Goal: Information Seeking & Learning: Check status

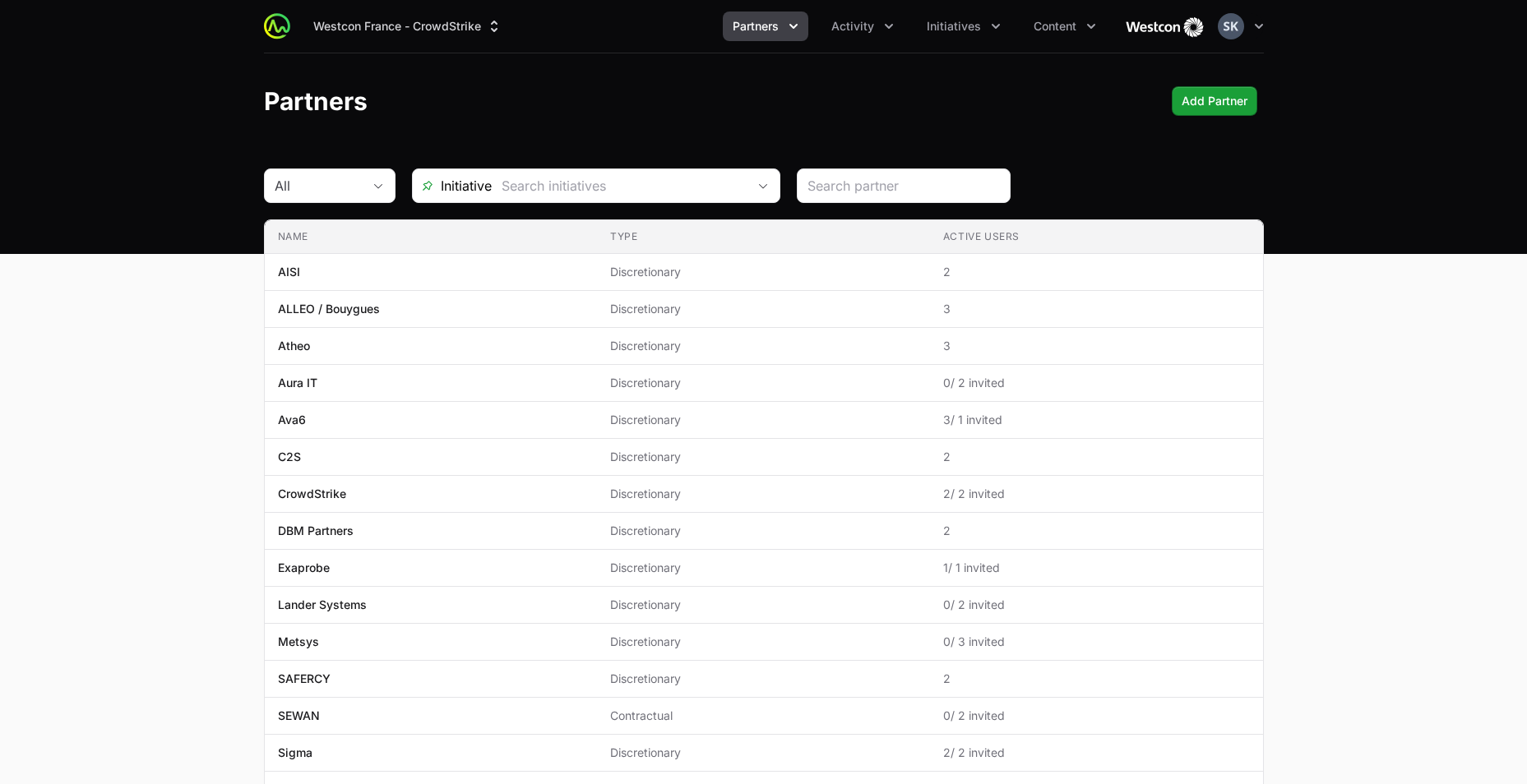
click at [795, 28] on icon "Partners menu" at bounding box center [794, 27] width 8 height 5
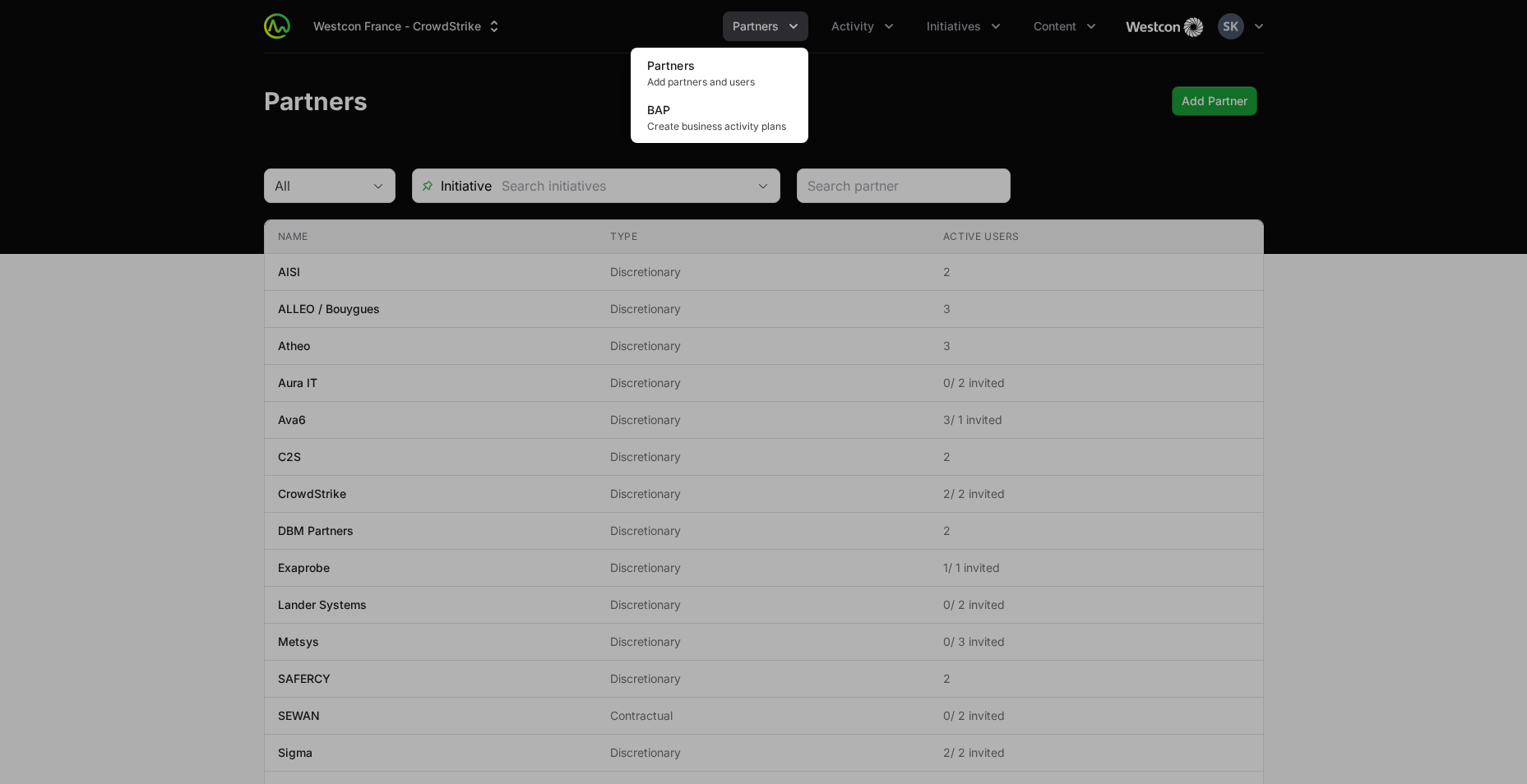
click at [893, 24] on div "Partners menu" at bounding box center [764, 392] width 1527 height 784
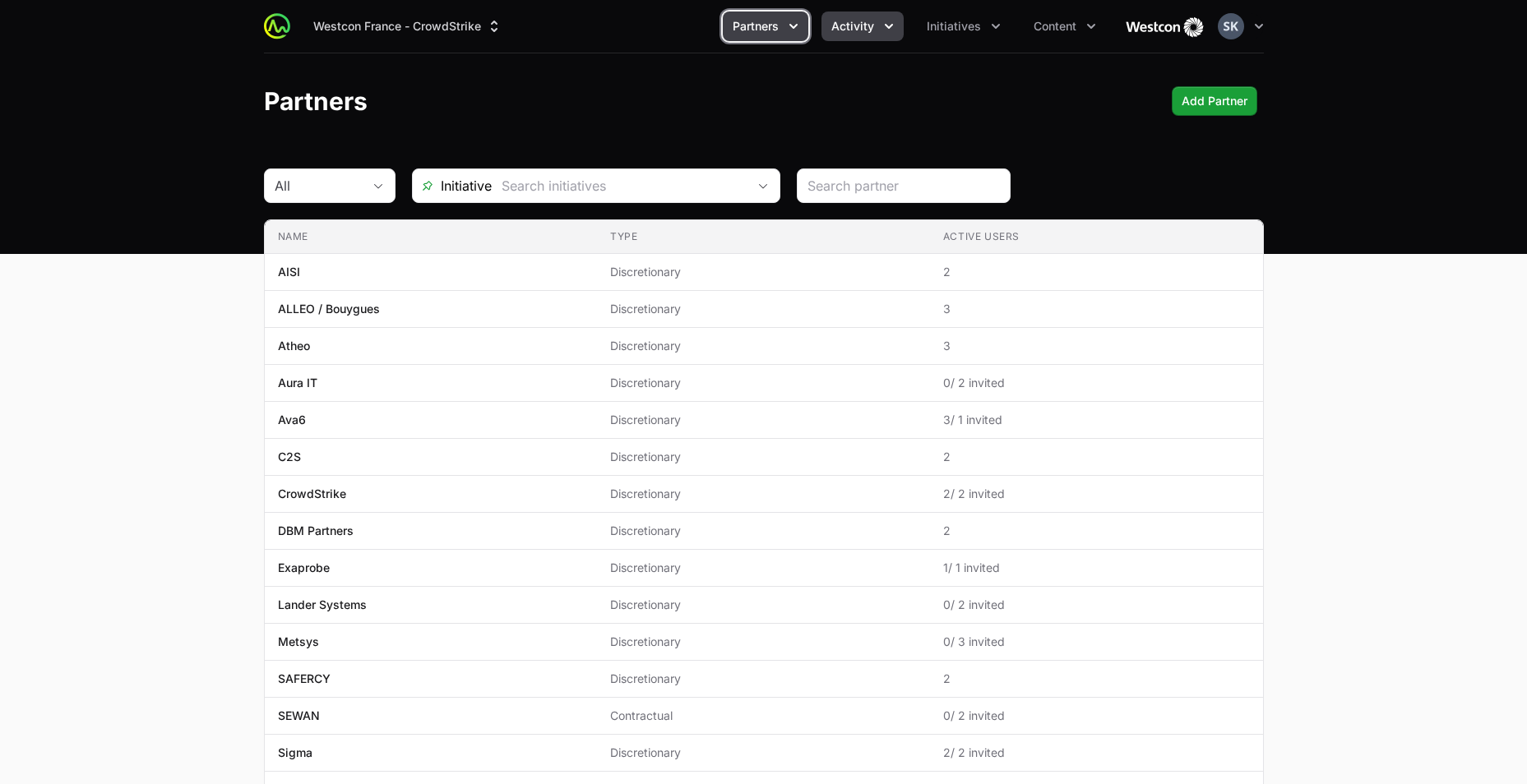
click at [893, 24] on icon "Activity menu" at bounding box center [889, 27] width 17 height 17
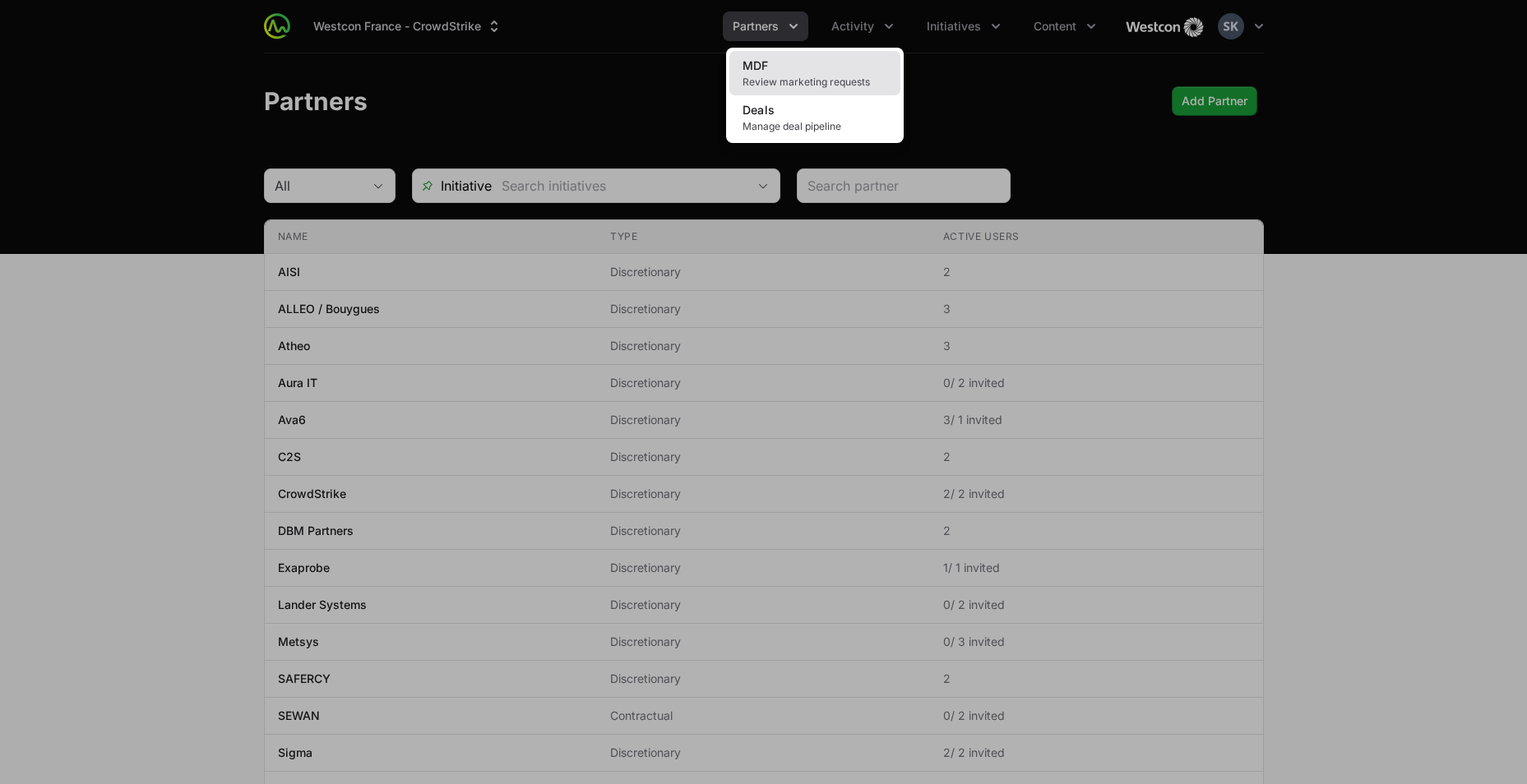
click at [766, 70] on span "MDF" at bounding box center [756, 65] width 27 height 14
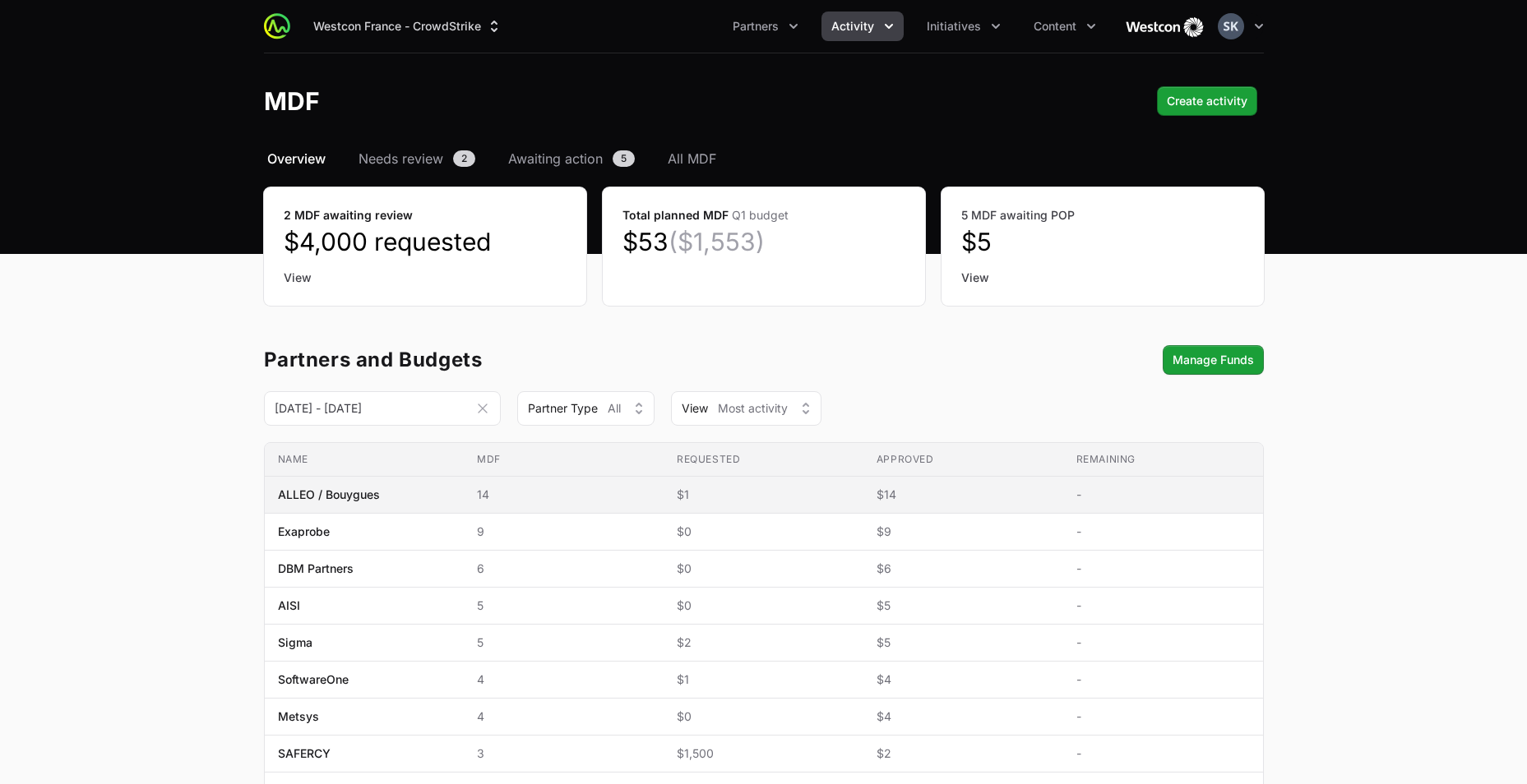
click at [347, 500] on span "ALLEO / Bouygues" at bounding box center [329, 495] width 102 height 17
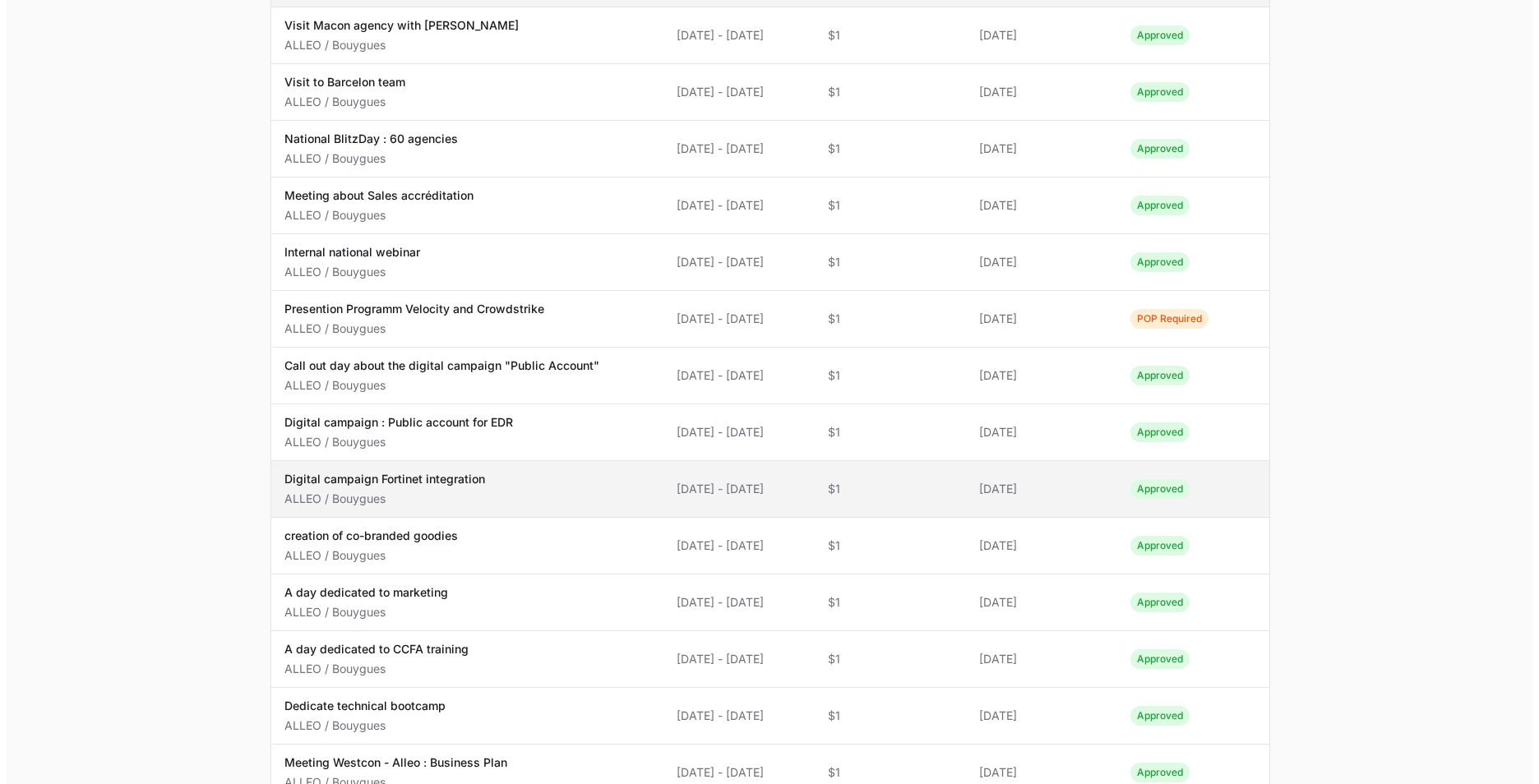
scroll to position [183, 0]
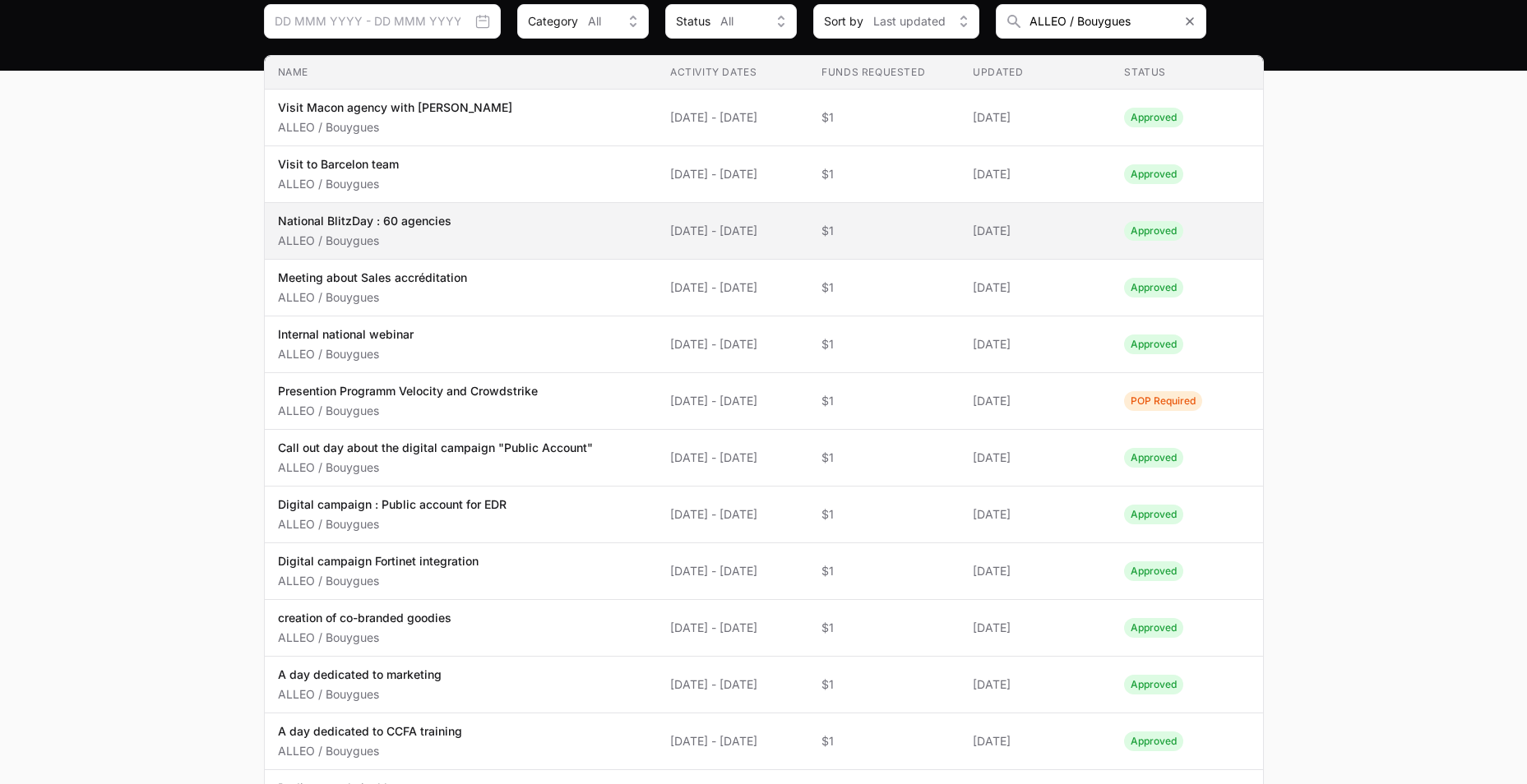
click at [700, 229] on span "[DATE] - [DATE]" at bounding box center [733, 231] width 125 height 17
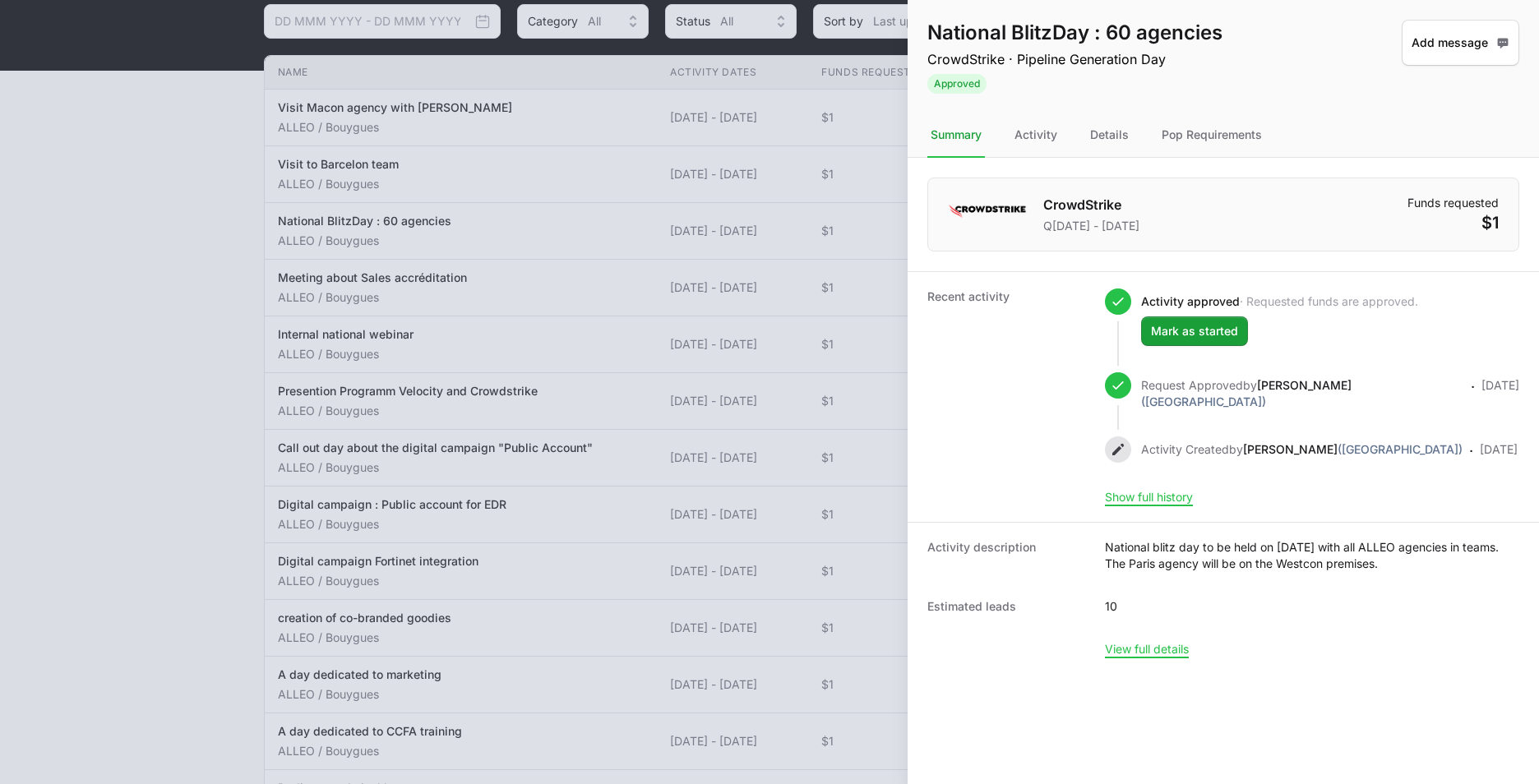
click at [1466, 200] on dt "Funds requested" at bounding box center [1452, 204] width 91 height 17
click at [1476, 211] on dd "$1" at bounding box center [1452, 223] width 91 height 23
click at [1025, 136] on div "Activity" at bounding box center [1035, 135] width 49 height 44
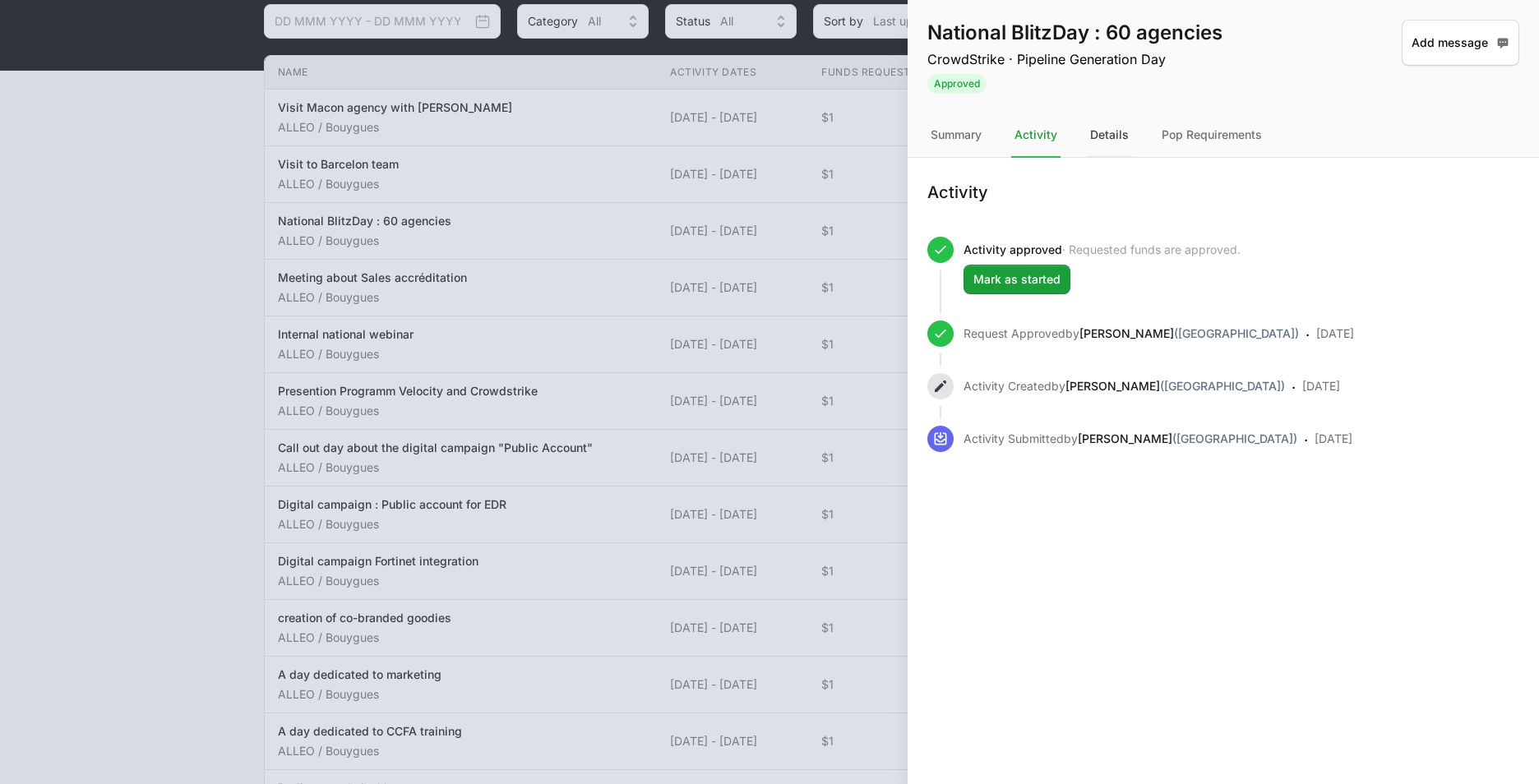
click at [1120, 135] on div "Details" at bounding box center [1109, 135] width 45 height 44
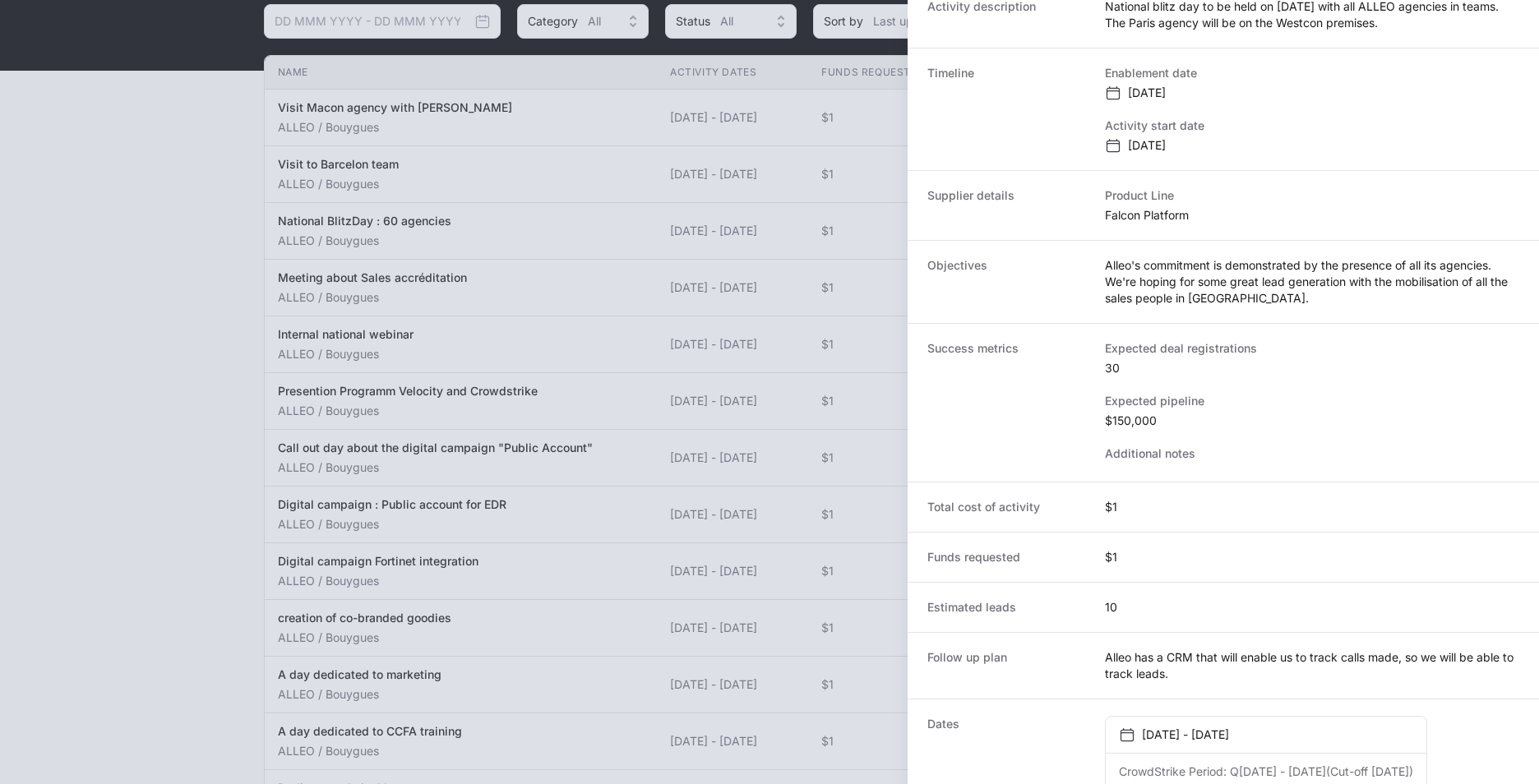
scroll to position [273, 0]
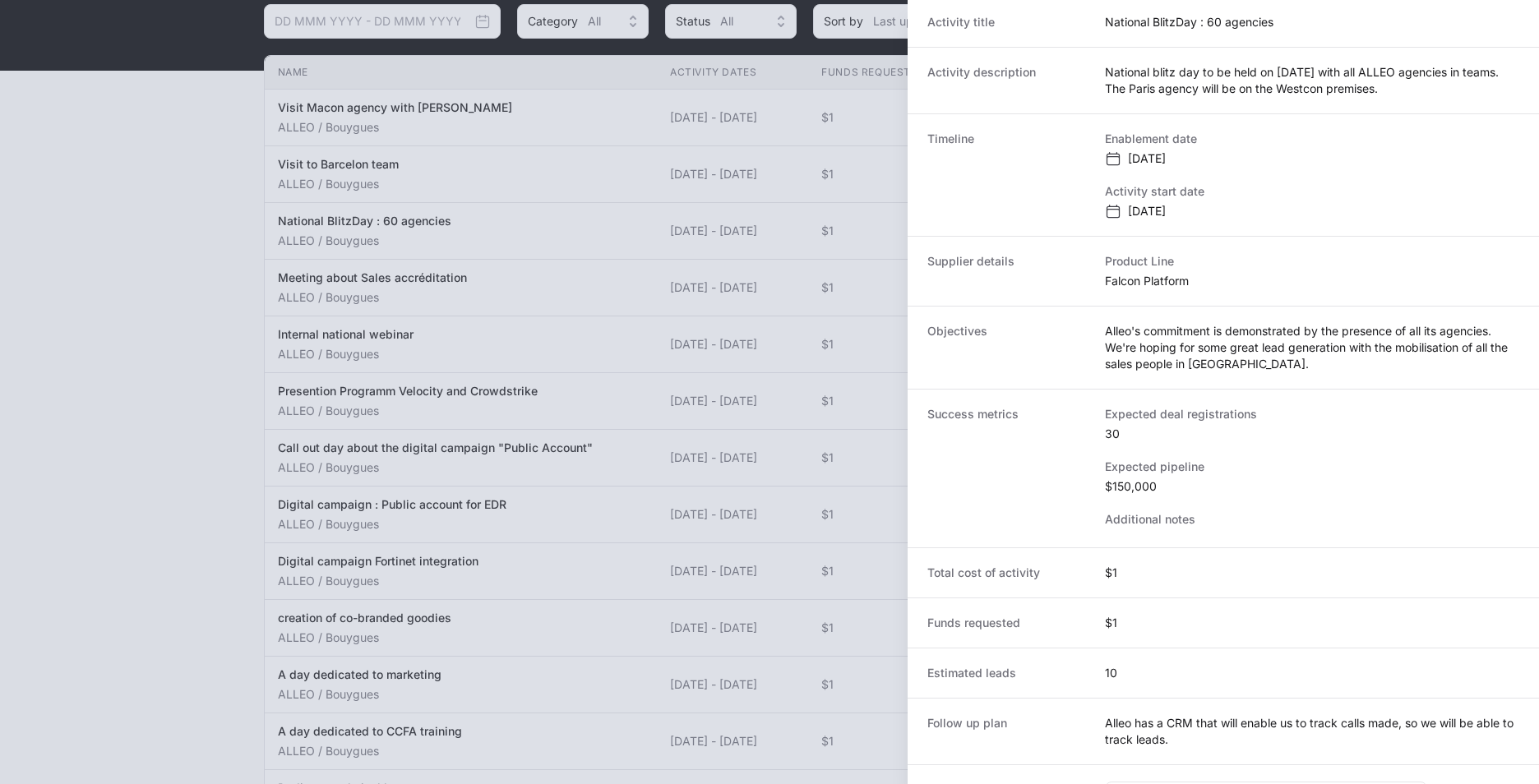
drag, startPoint x: 1132, startPoint y: 601, endPoint x: 1124, endPoint y: 625, distance: 25.3
click at [1130, 606] on div "Funds requested $1" at bounding box center [1223, 622] width 631 height 50
click at [1124, 626] on div "Funds requested $1" at bounding box center [1223, 622] width 631 height 50
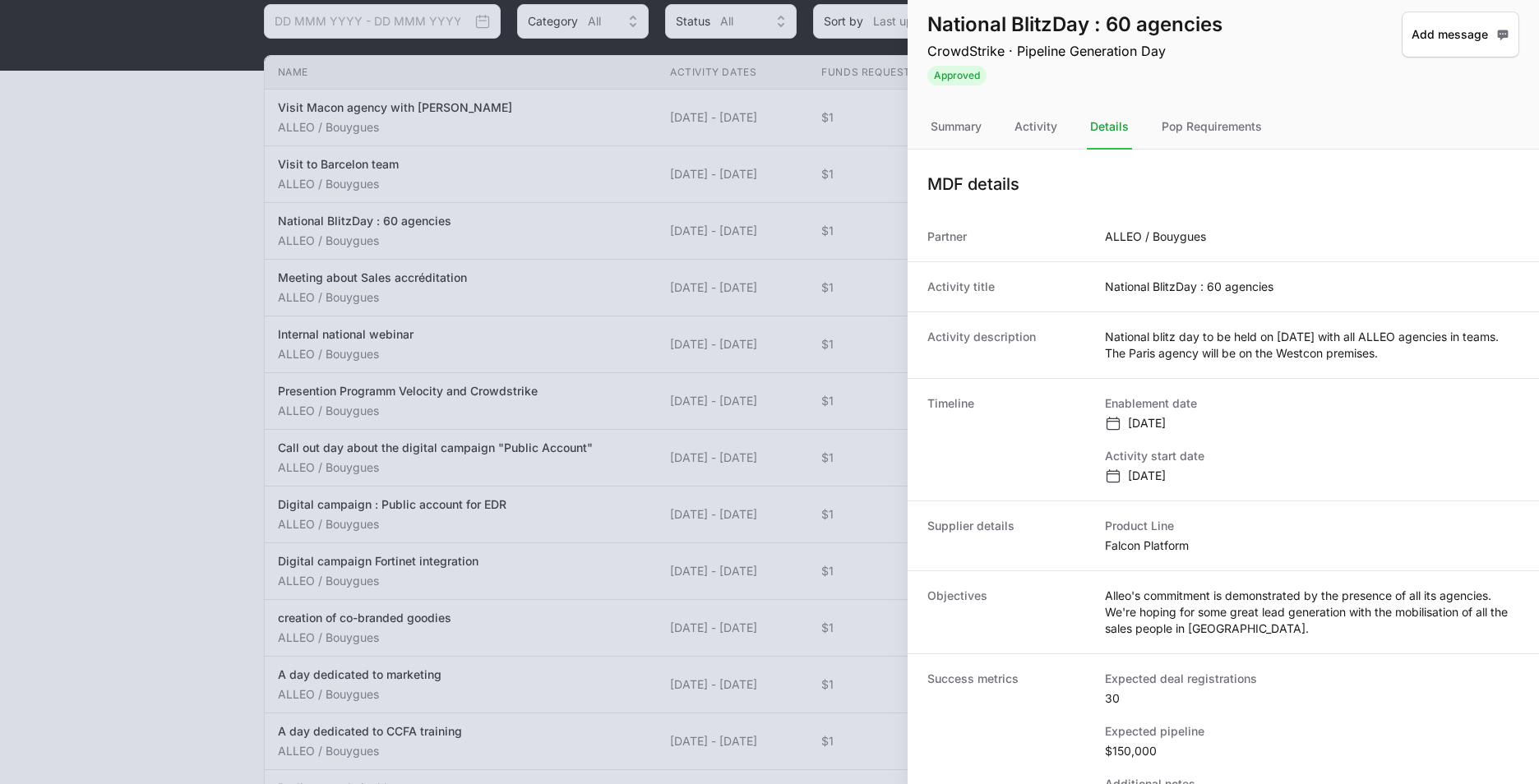
scroll to position [0, 0]
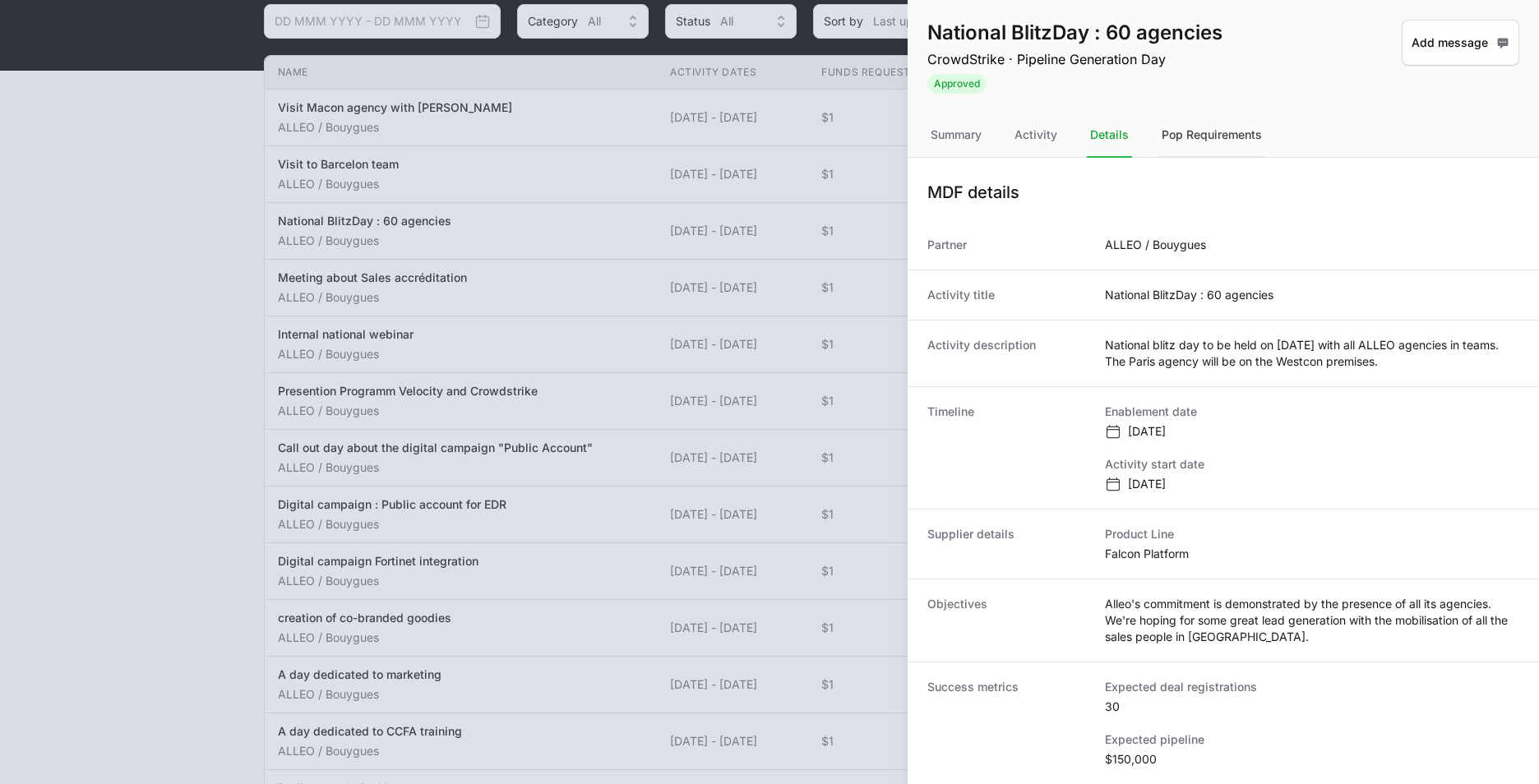
click at [1200, 130] on div "Pop Requirements" at bounding box center [1212, 135] width 107 height 44
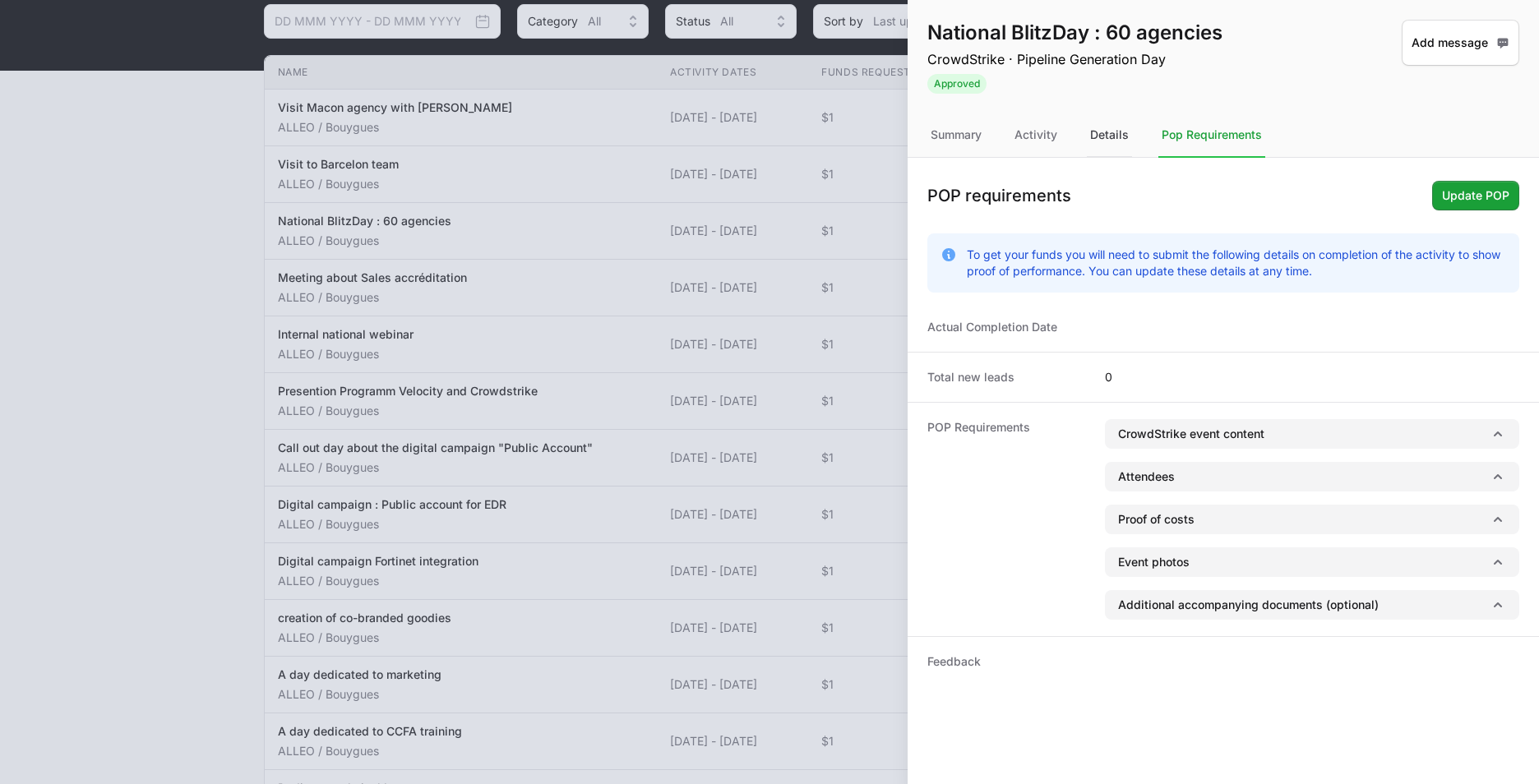
click at [1092, 141] on div "Details" at bounding box center [1109, 135] width 45 height 44
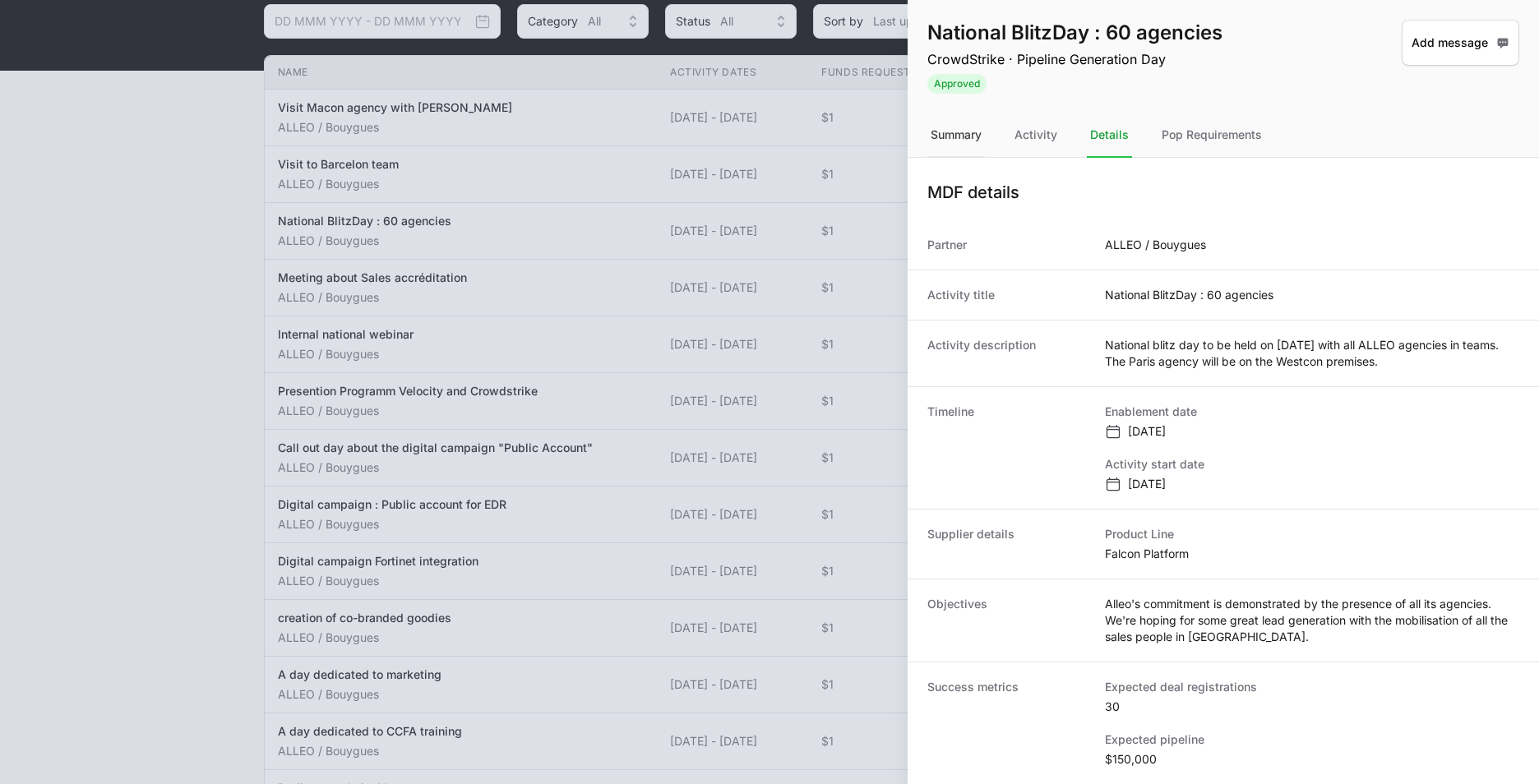
click at [967, 137] on div "Summary" at bounding box center [956, 135] width 58 height 44
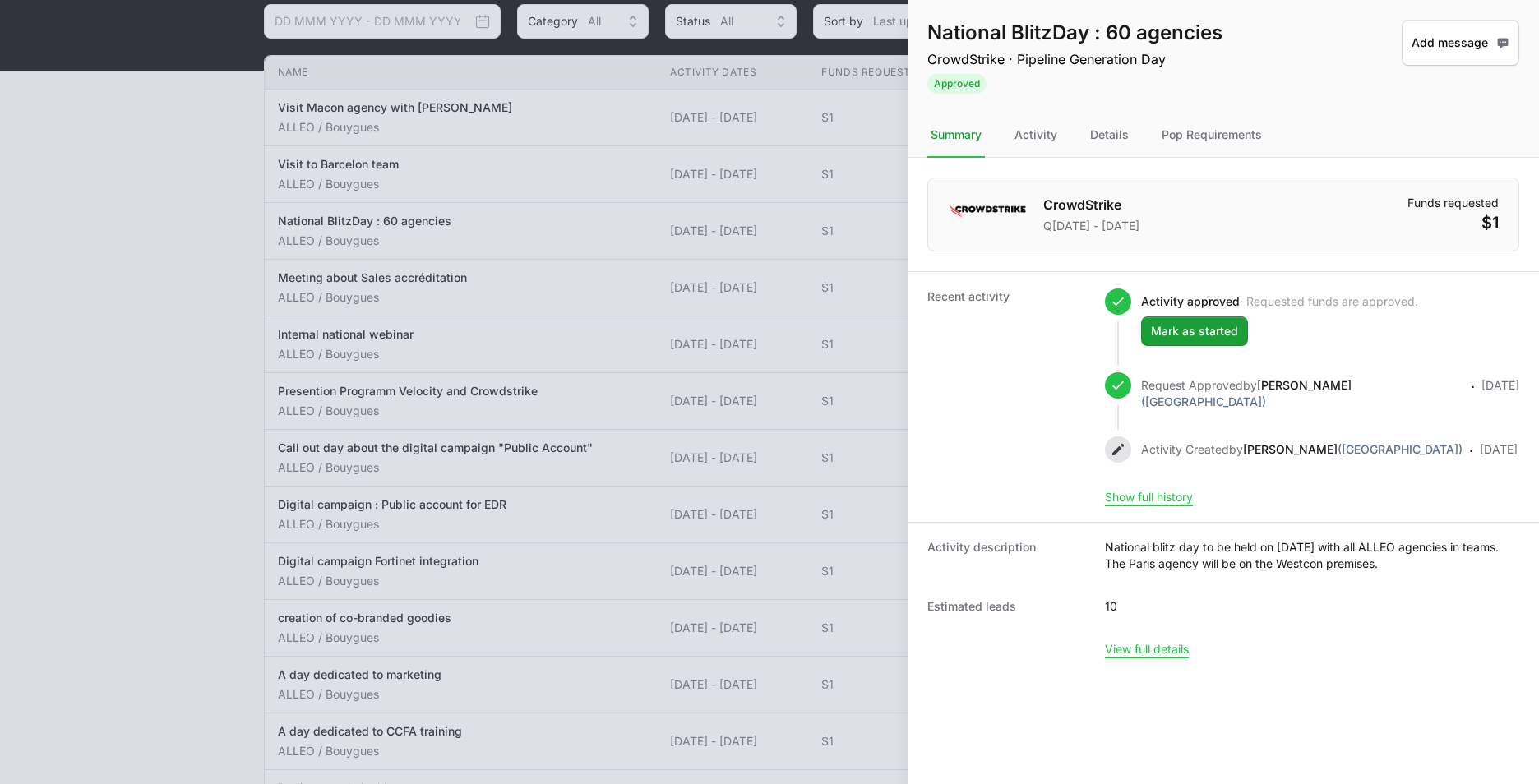
click at [1488, 228] on dd "$1" at bounding box center [1452, 223] width 91 height 23
click at [1500, 222] on div "CrowdStrike Q[DATE] - [DATE] Funds requested $1" at bounding box center [1224, 214] width 592 height 74
click at [1255, 77] on div "National BlitzDay : 60 agencies CrowdStrike · Pipeline Generation Day Approved …" at bounding box center [1223, 57] width 631 height 113
click at [1159, 656] on button "View full details" at bounding box center [1147, 650] width 84 height 15
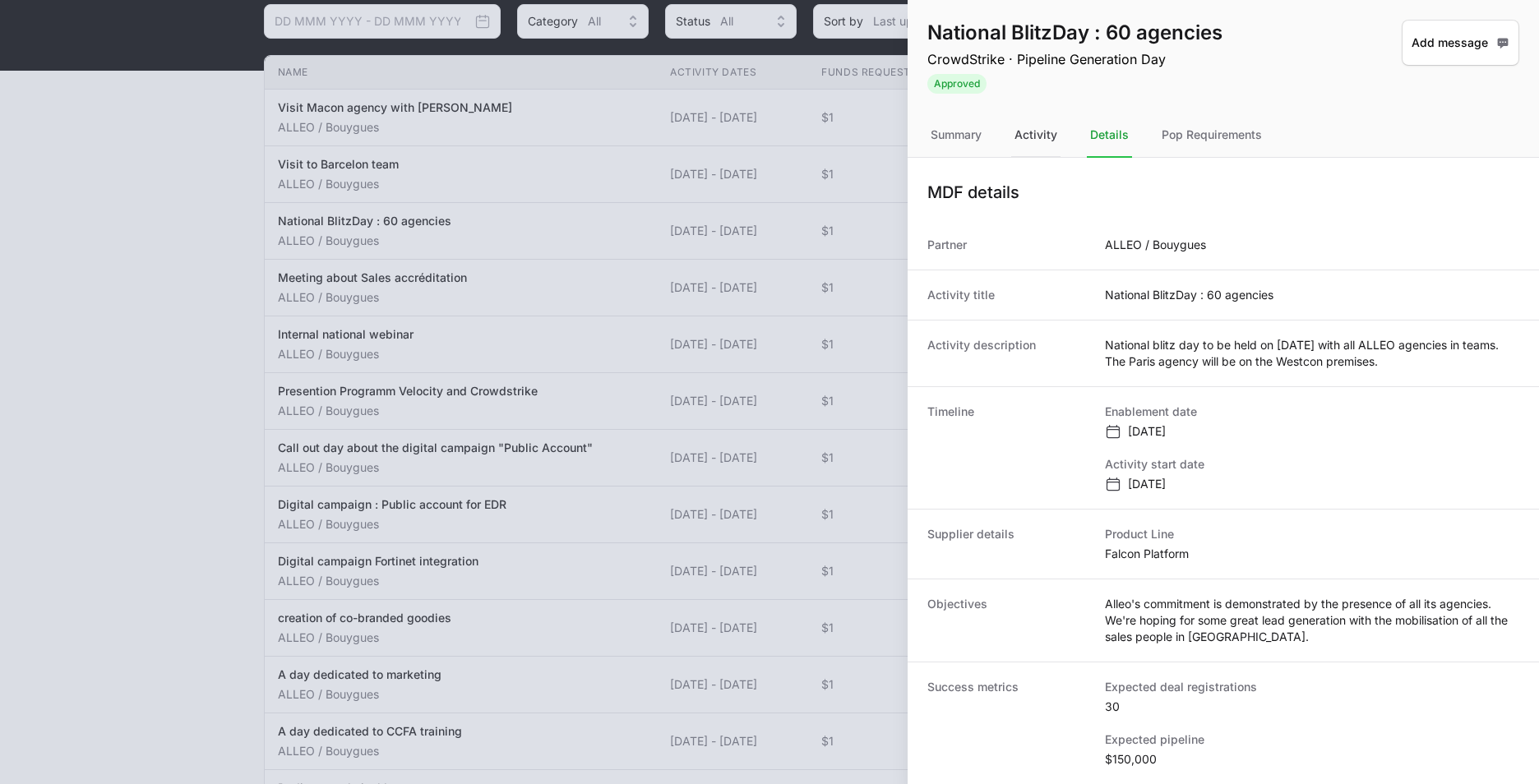
click at [1035, 134] on div "Activity" at bounding box center [1035, 135] width 49 height 44
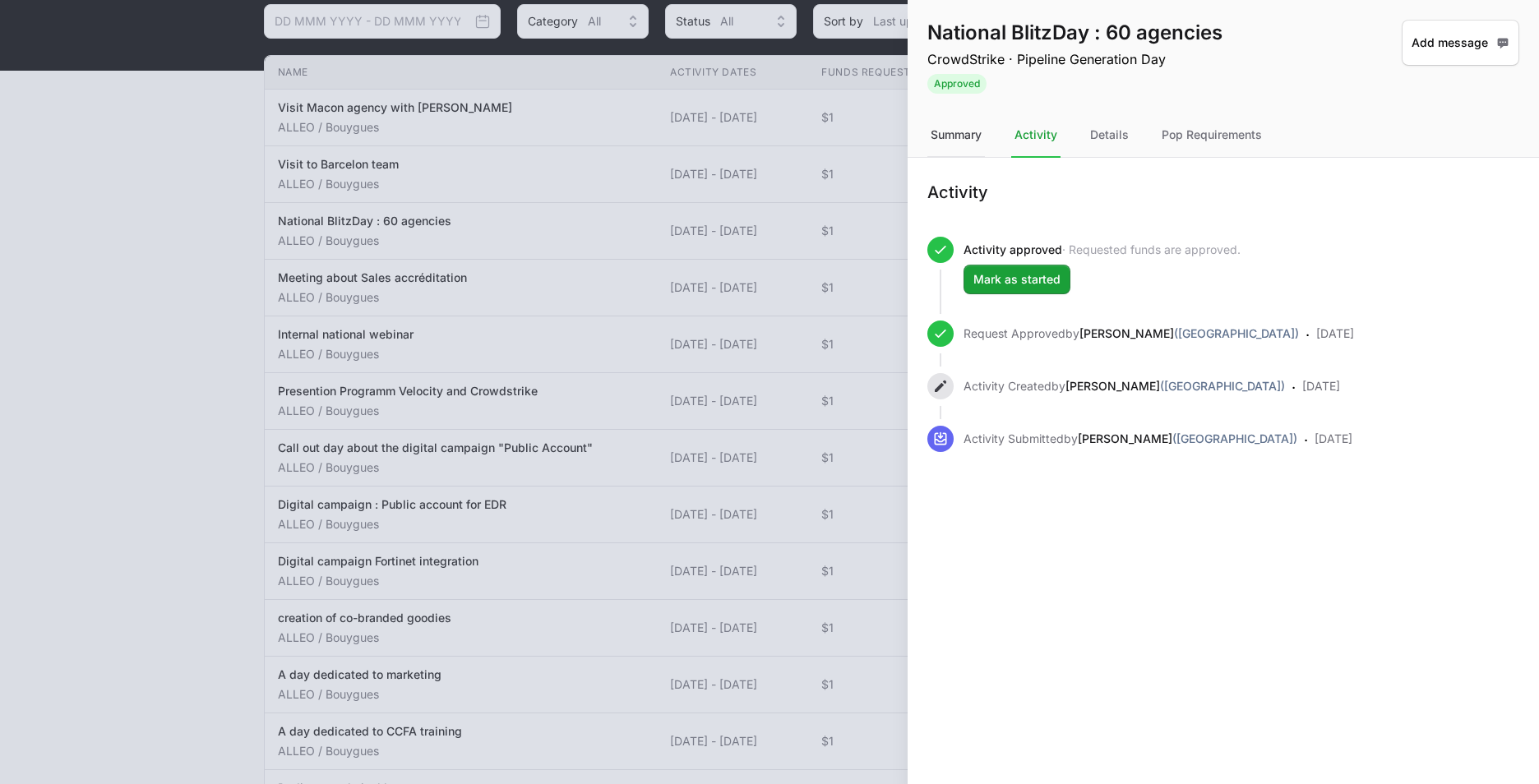
click at [960, 140] on div "Summary" at bounding box center [956, 135] width 58 height 44
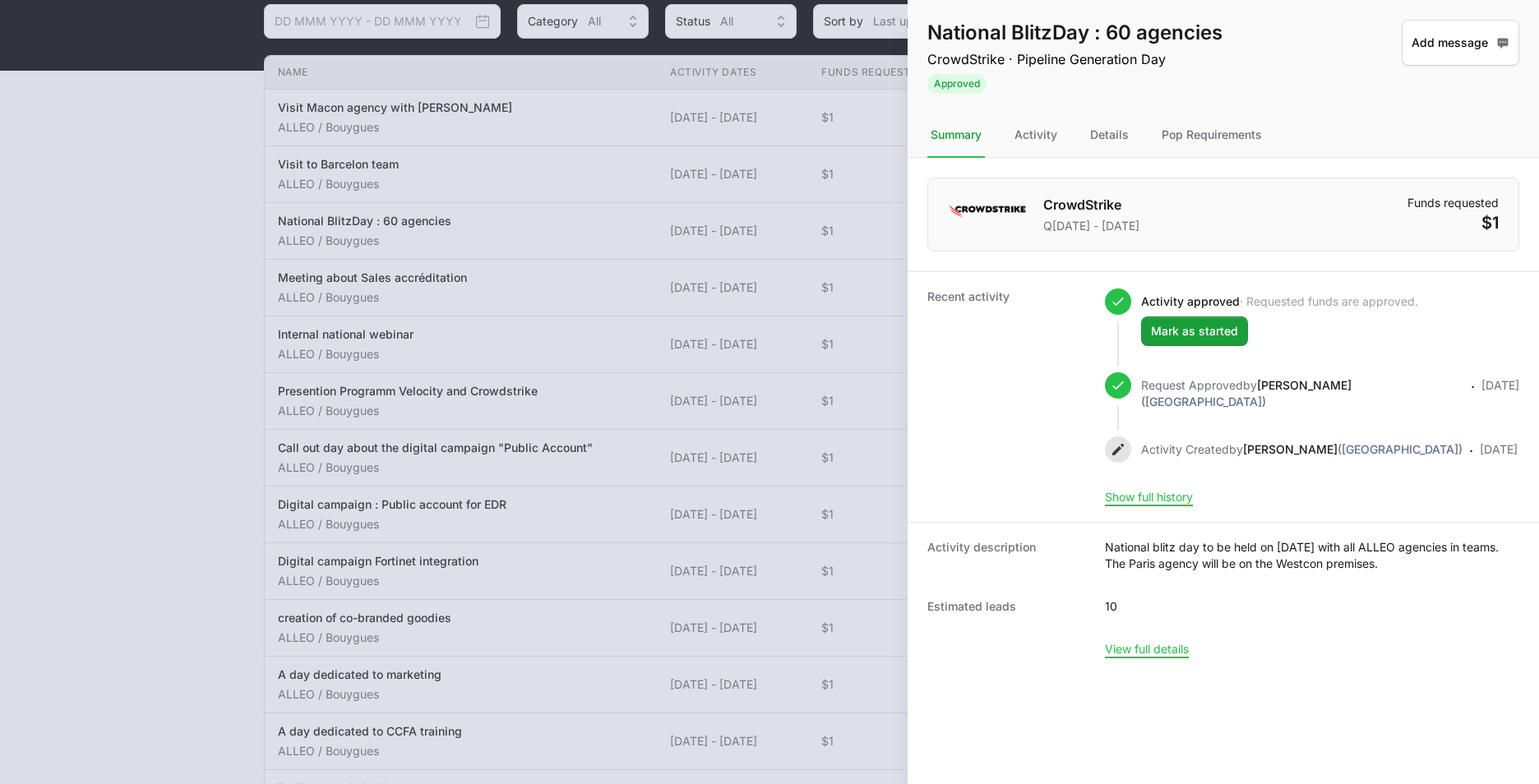
drag, startPoint x: 939, startPoint y: 30, endPoint x: 1232, endPoint y: 45, distance: 293.4
click at [1232, 45] on div "National BlitzDay : 60 agencies CrowdStrike · Pipeline Generation Day Approved …" at bounding box center [1223, 57] width 631 height 113
click at [1002, 404] on dt "Recent activity" at bounding box center [1006, 397] width 158 height 217
click at [86, 235] on div at bounding box center [769, 392] width 1539 height 784
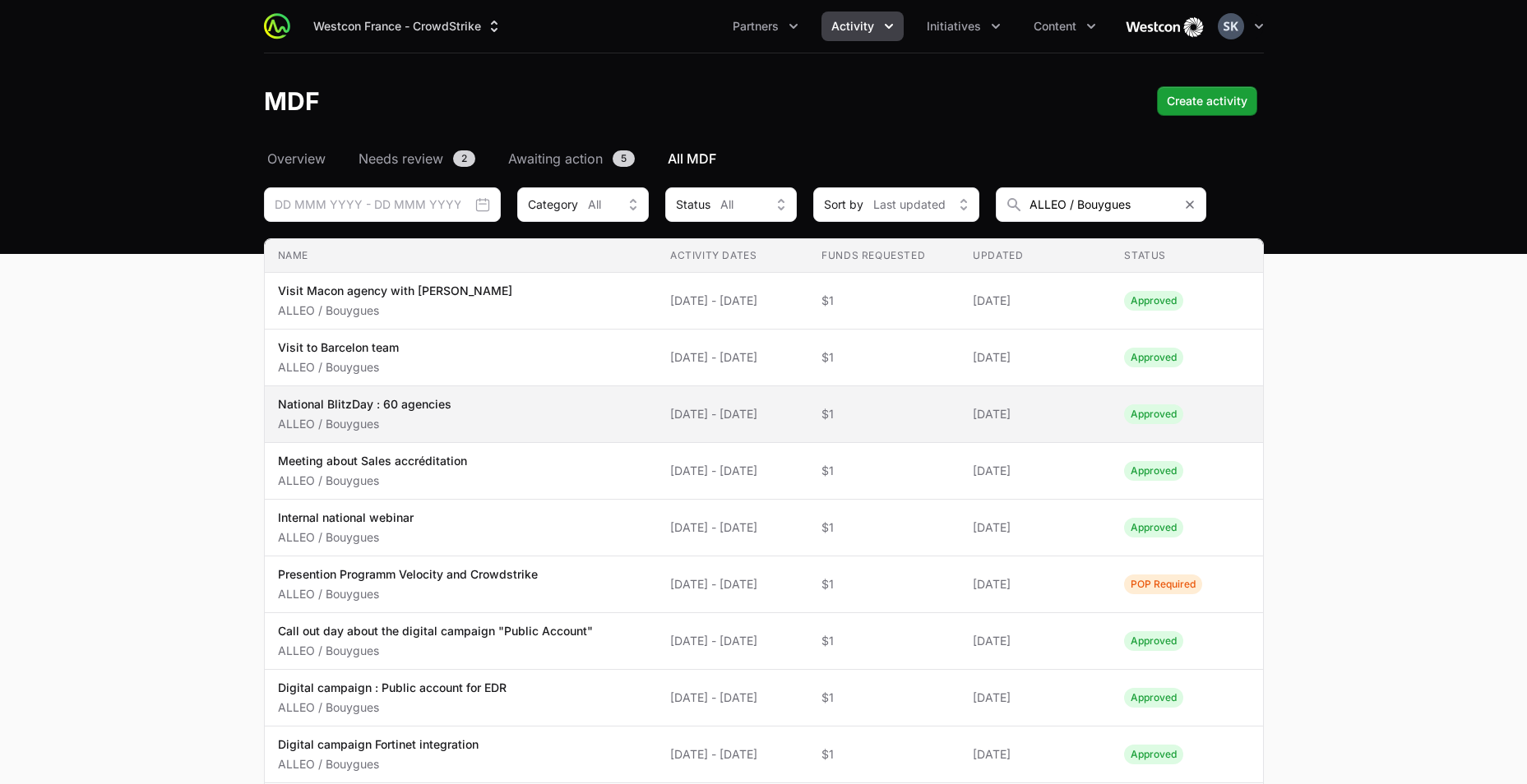
click at [677, 410] on span "[DATE] - [DATE]" at bounding box center [733, 415] width 125 height 17
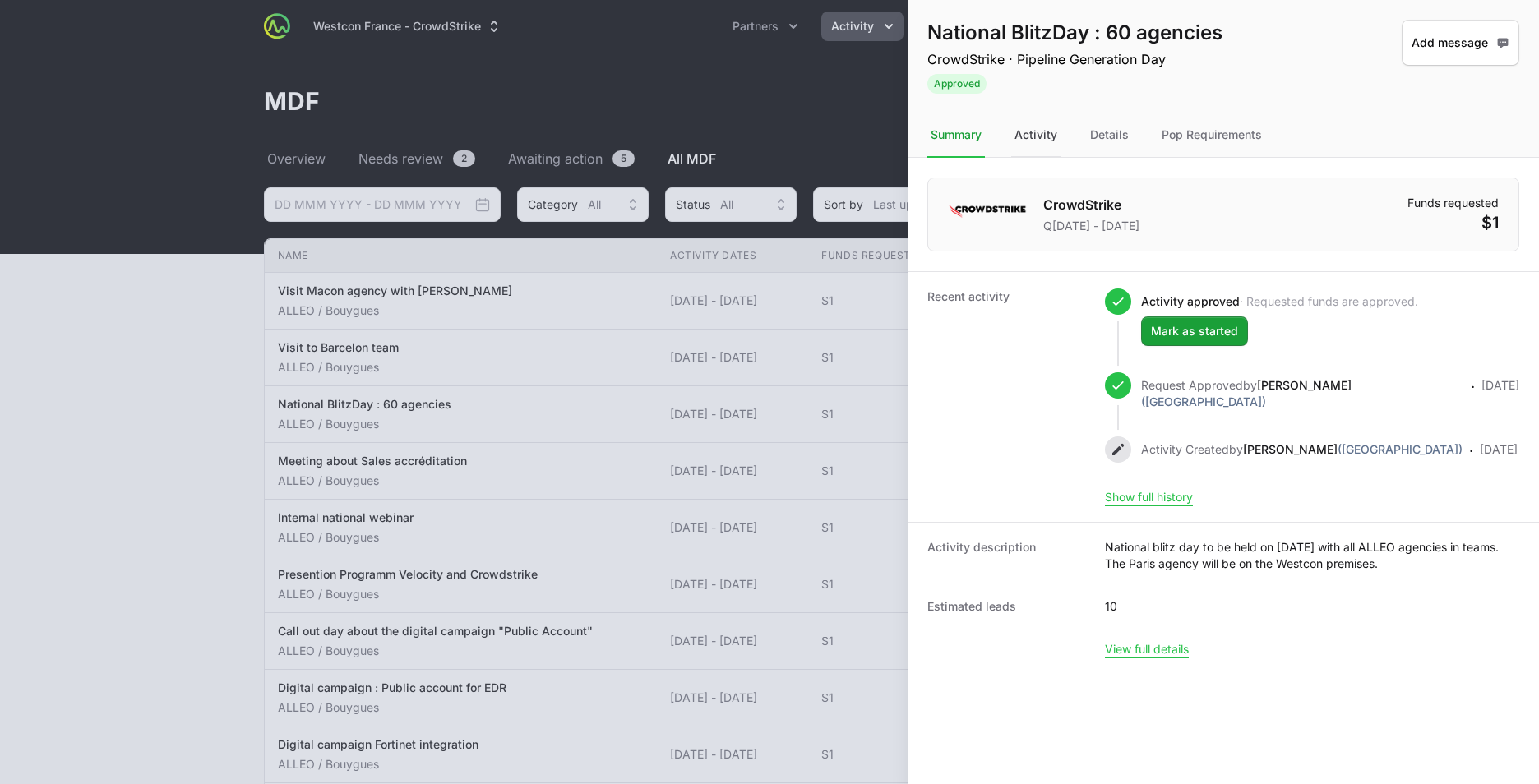
click at [1028, 138] on div "Activity" at bounding box center [1035, 135] width 49 height 44
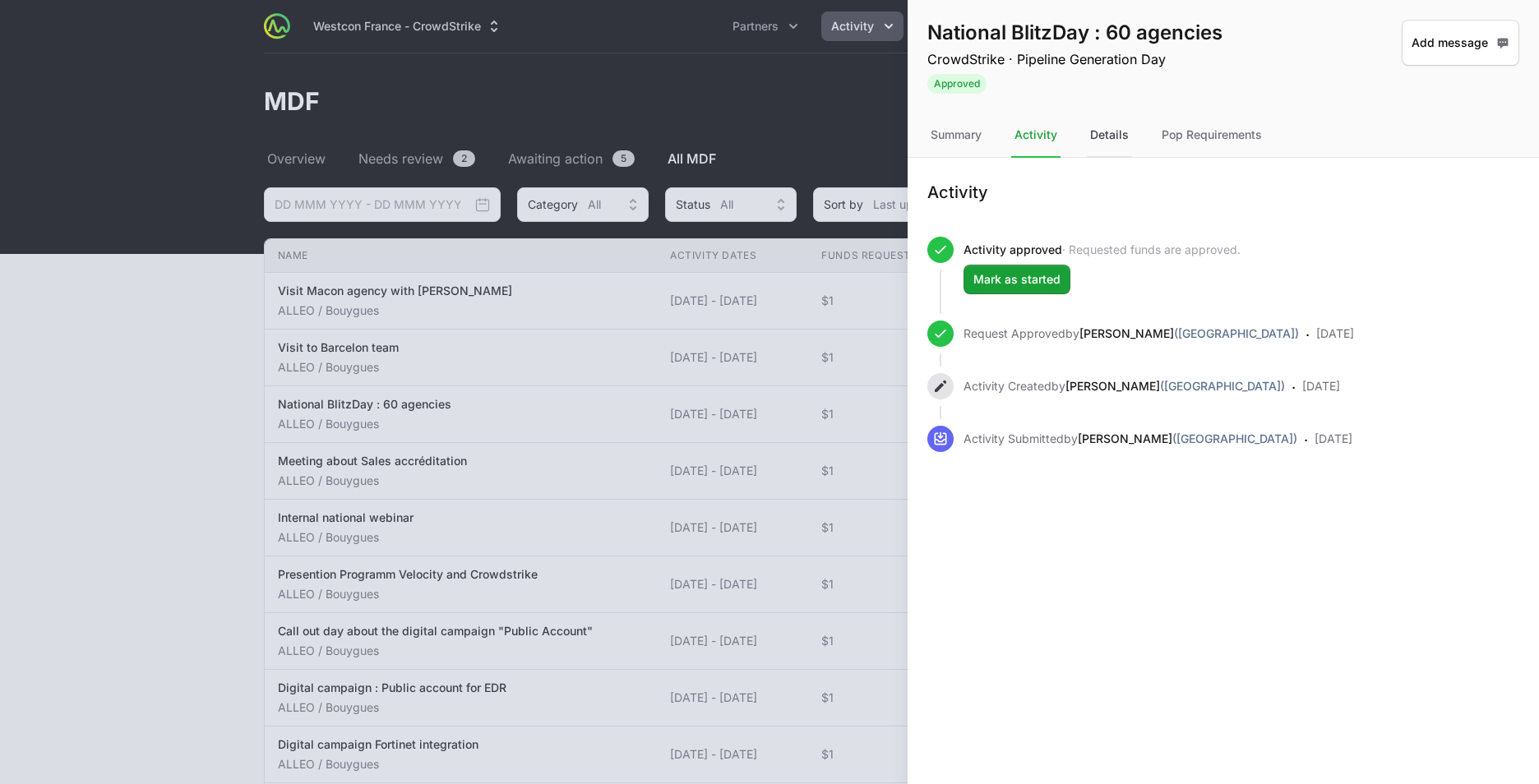
click at [1110, 142] on div "Details" at bounding box center [1109, 135] width 45 height 44
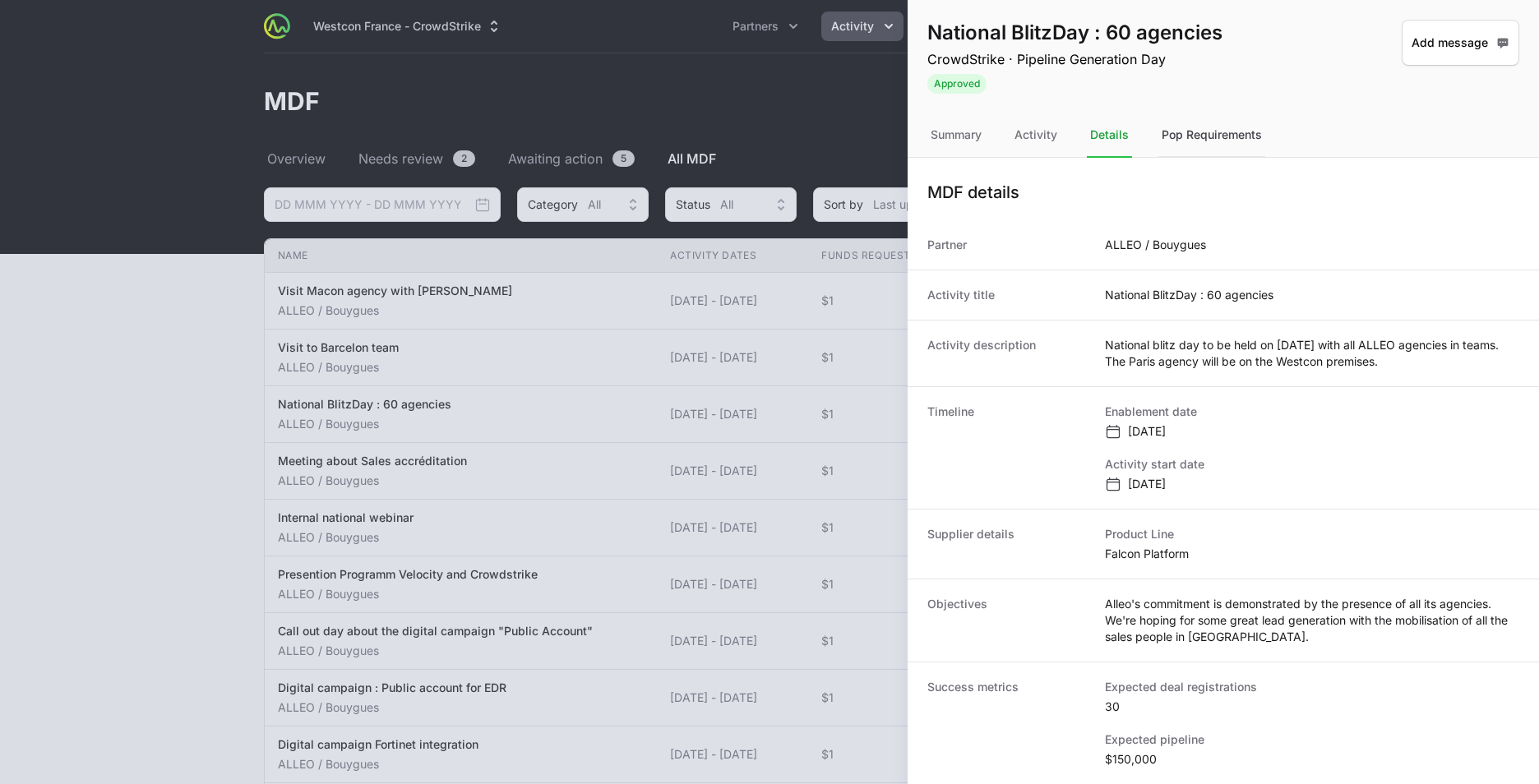
click at [1223, 142] on div "Pop Requirements" at bounding box center [1212, 135] width 107 height 44
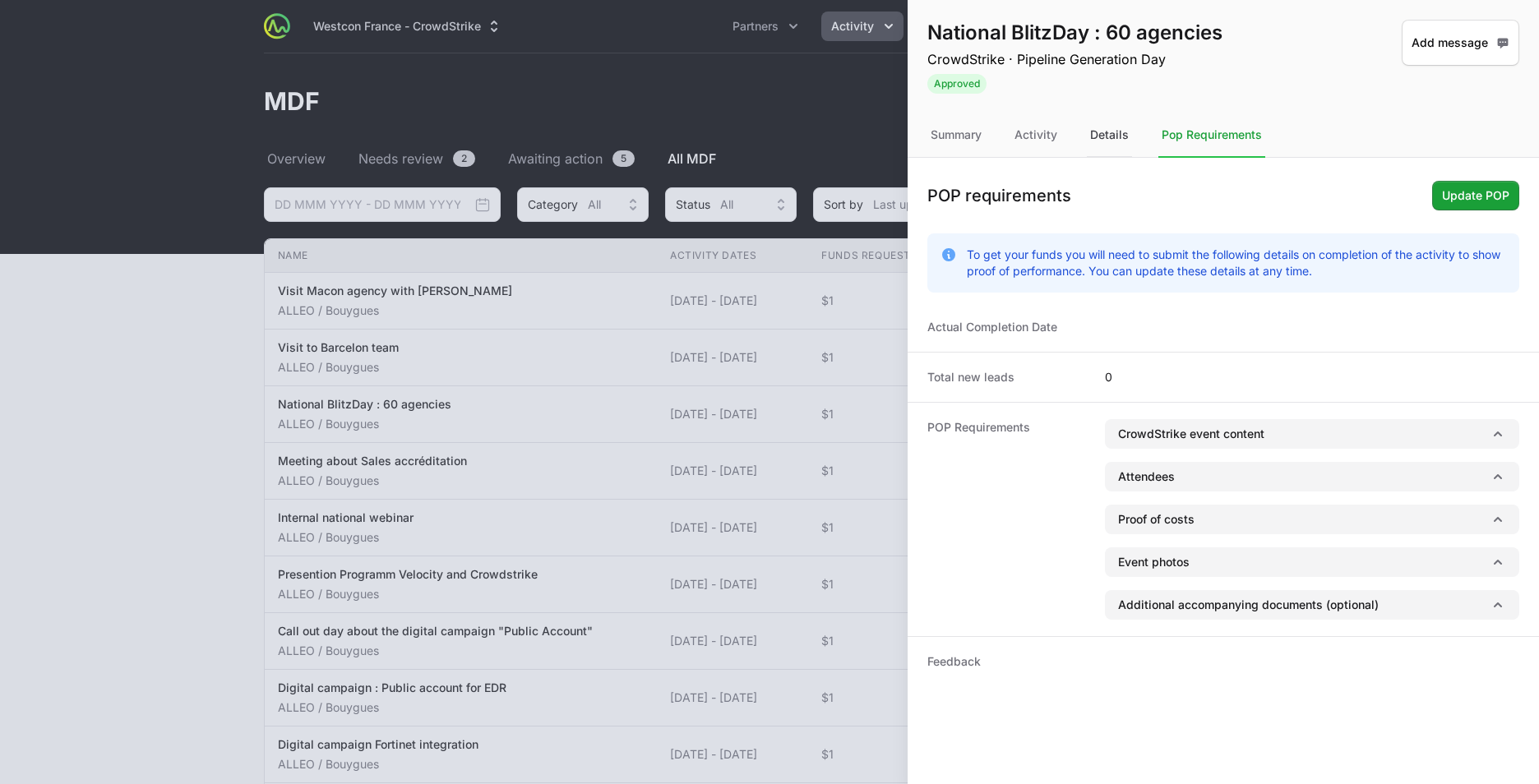
click at [1104, 135] on div "Details" at bounding box center [1109, 135] width 45 height 44
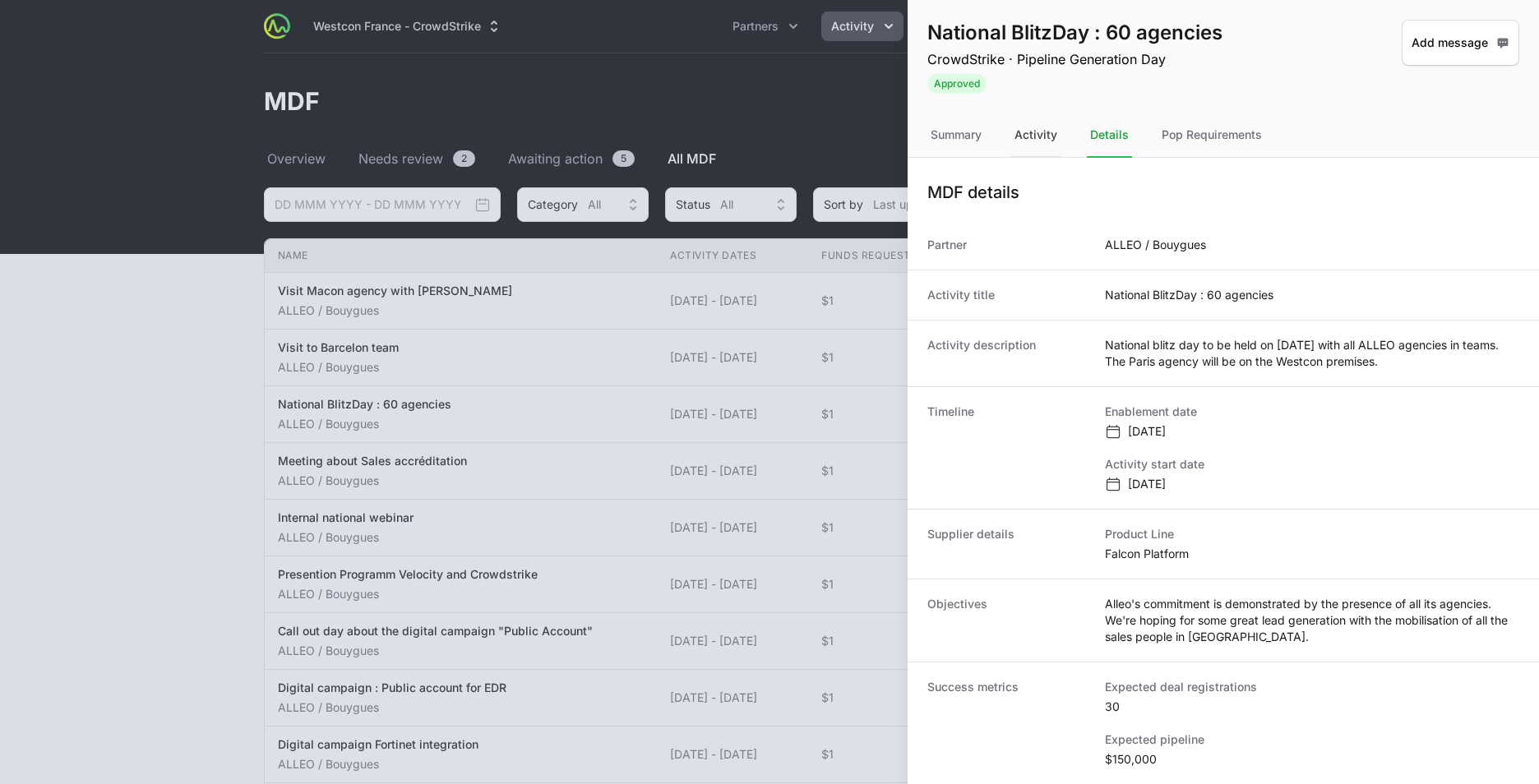
click at [1033, 138] on div "Activity" at bounding box center [1035, 135] width 49 height 44
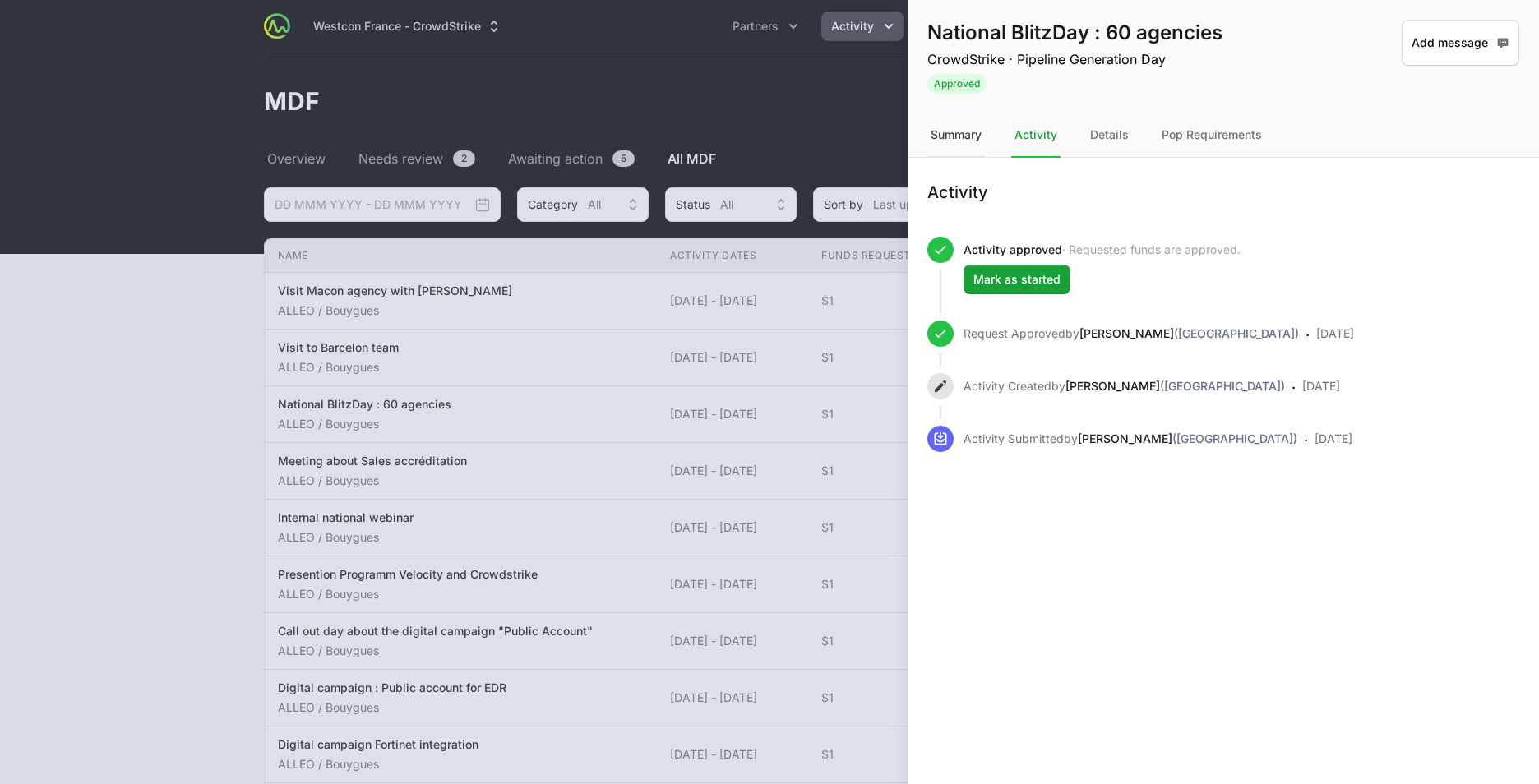
click at [947, 138] on div "Summary" at bounding box center [956, 135] width 58 height 44
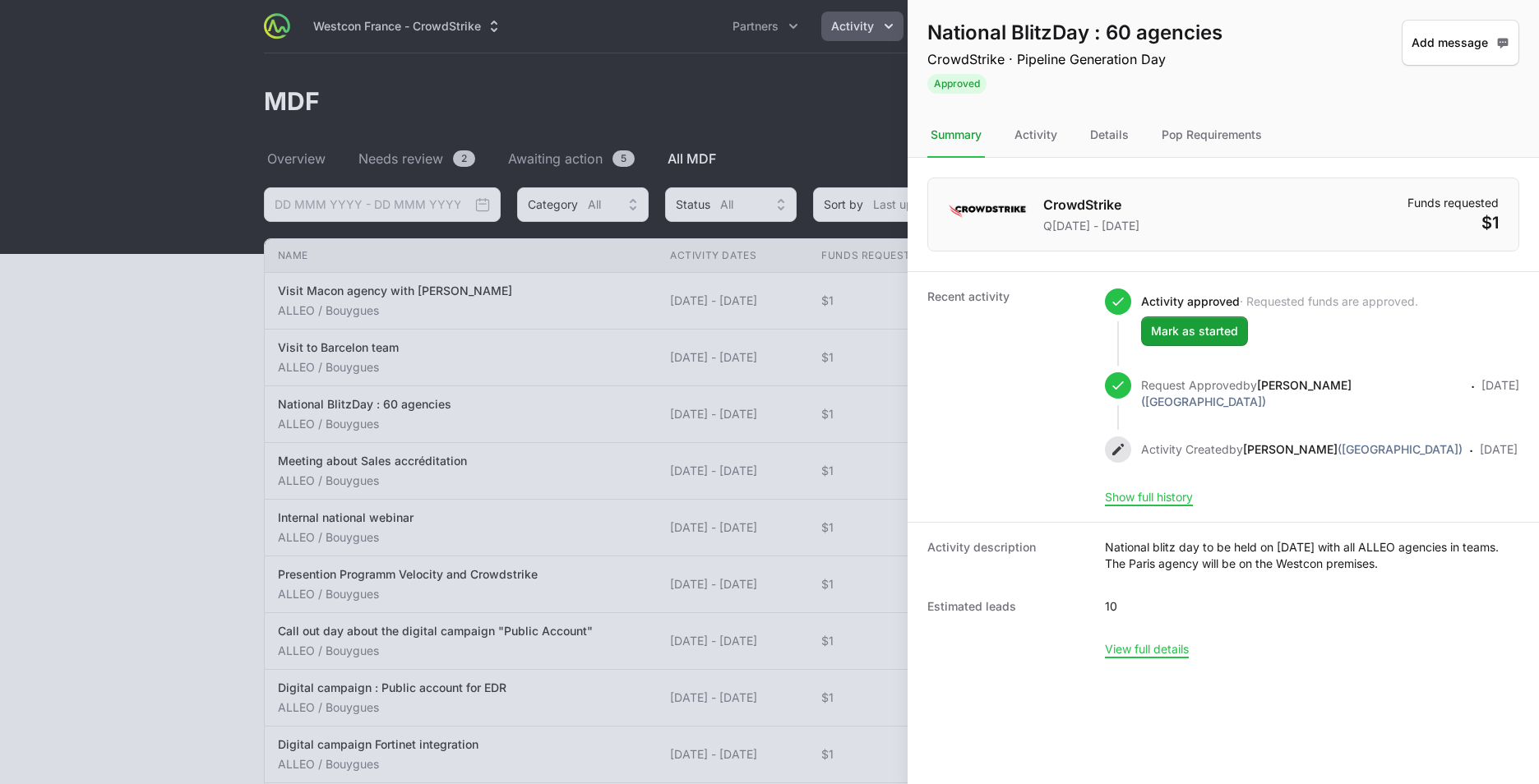
click at [695, 99] on div at bounding box center [769, 392] width 1539 height 784
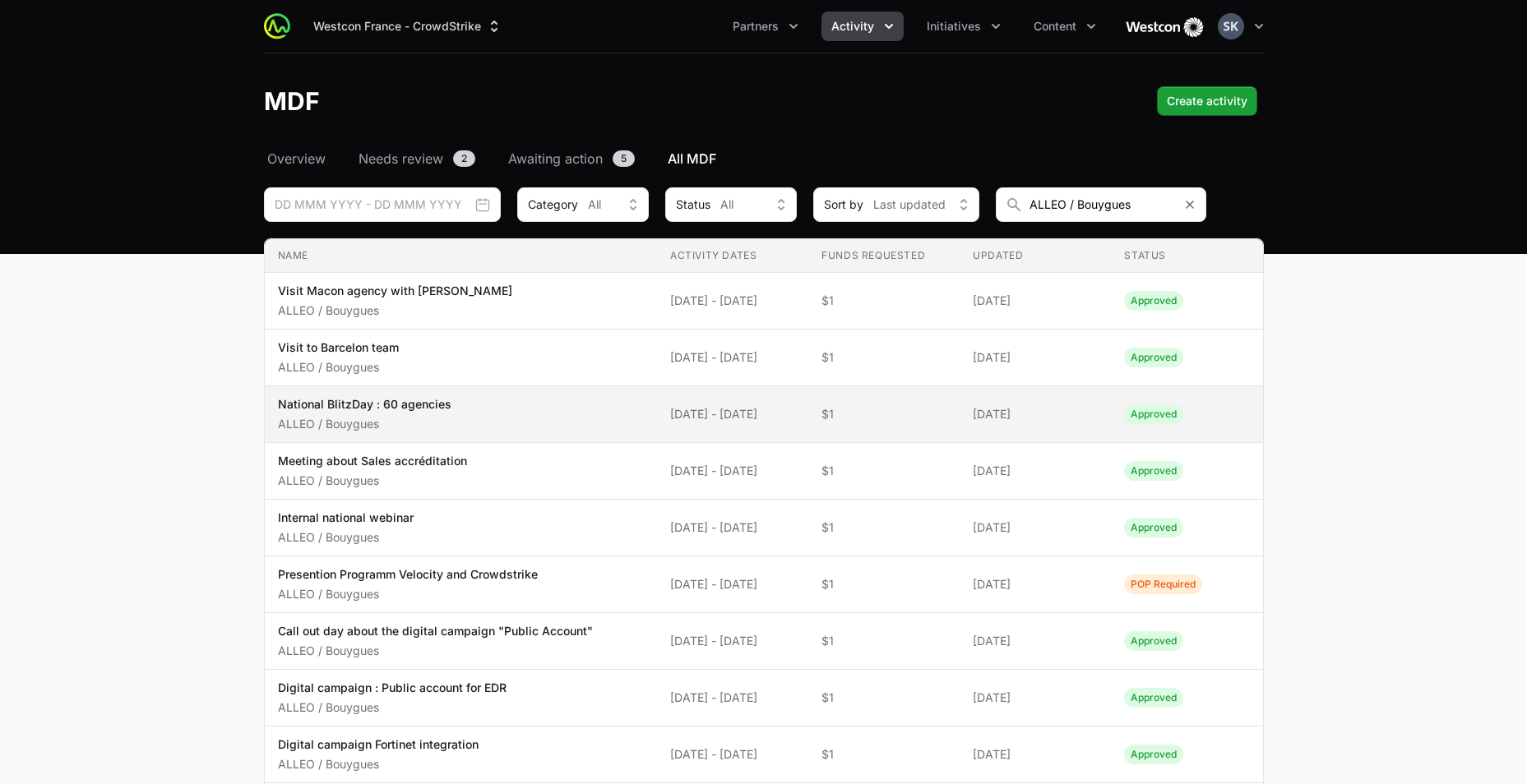
click at [369, 415] on div "National BlitzDay : 60 agencies ALLEO / Bouygues" at bounding box center [365, 414] width 174 height 36
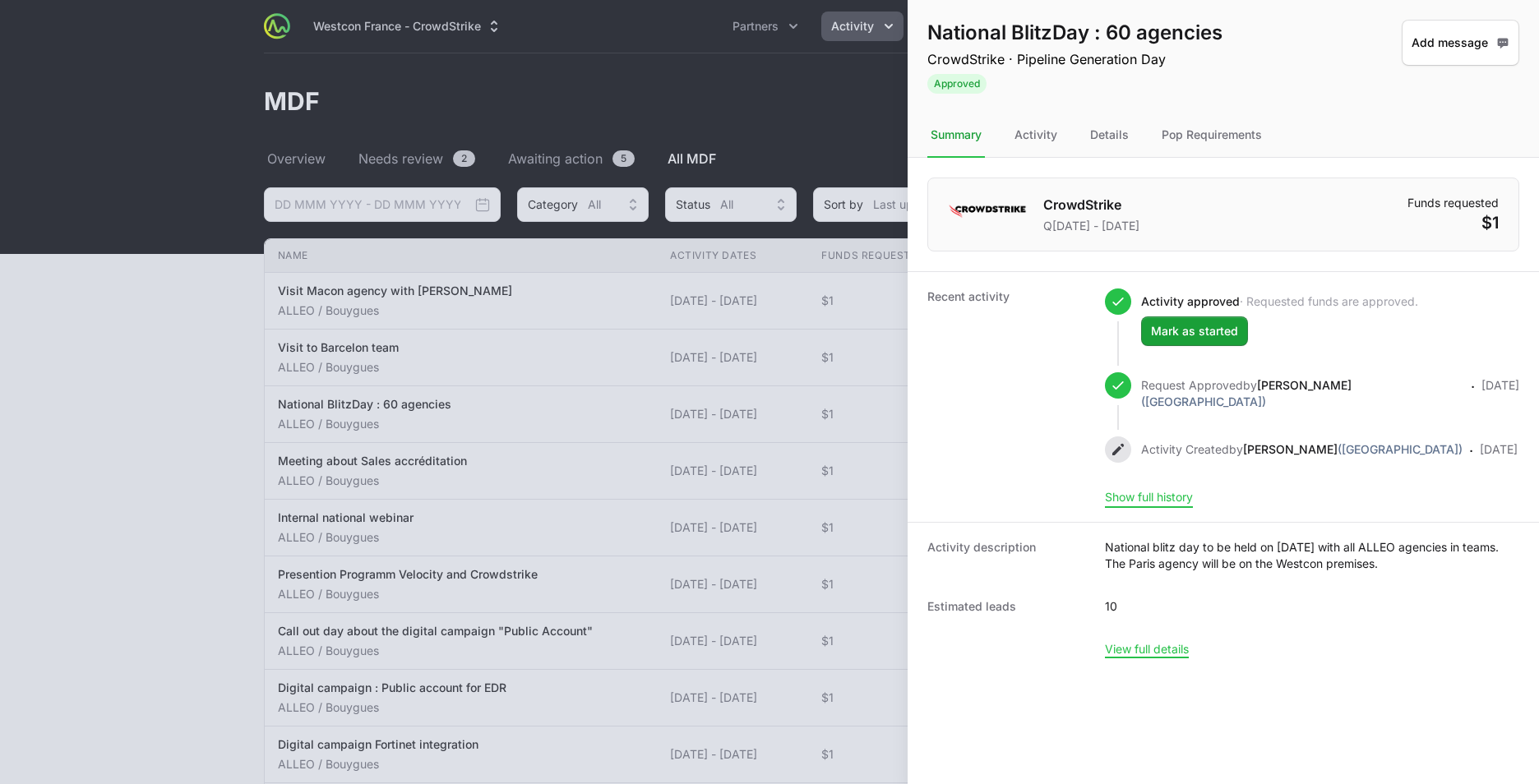
click at [1174, 505] on button "Show full history" at bounding box center [1149, 497] width 88 height 15
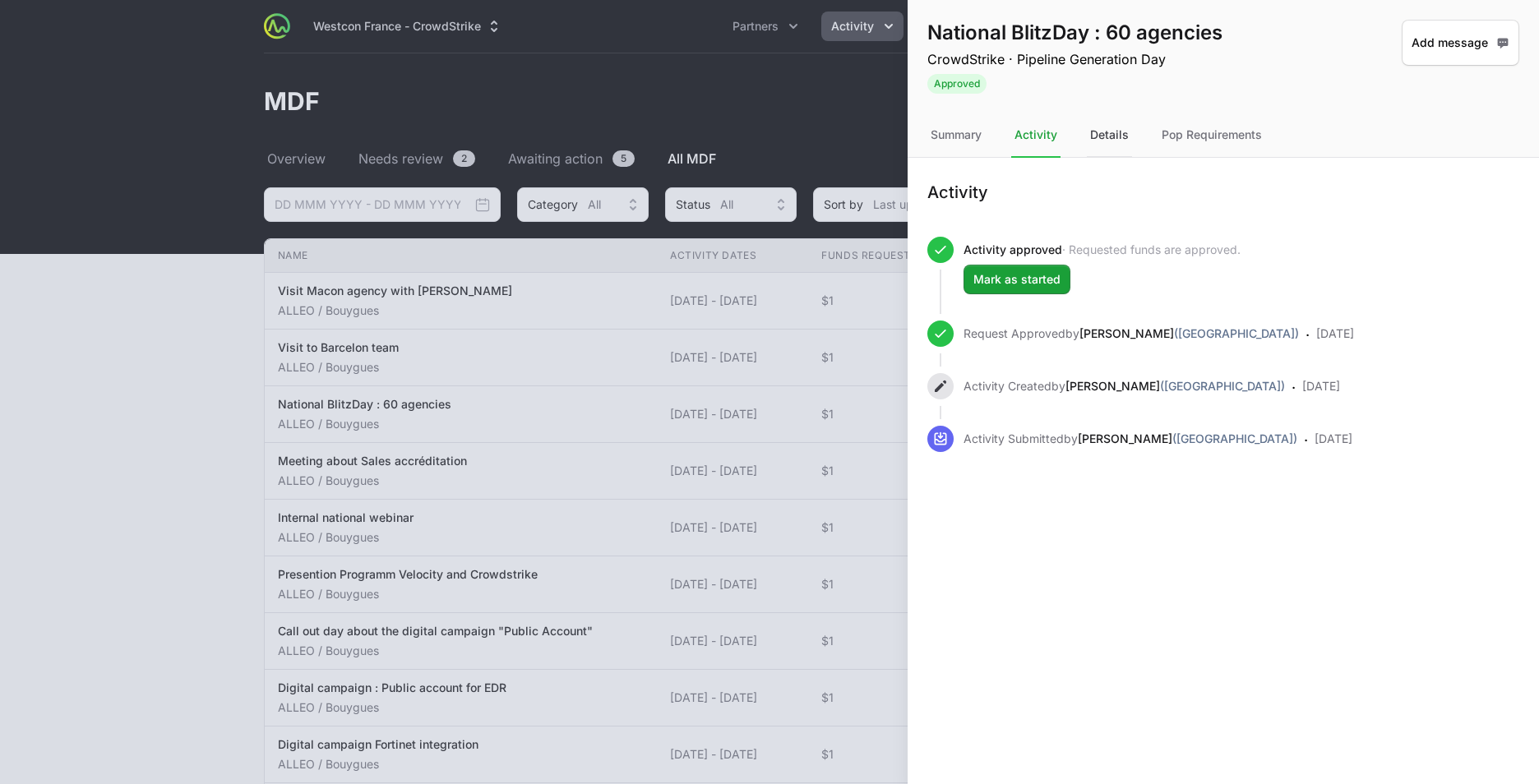
click at [1103, 138] on div "Details" at bounding box center [1109, 135] width 45 height 44
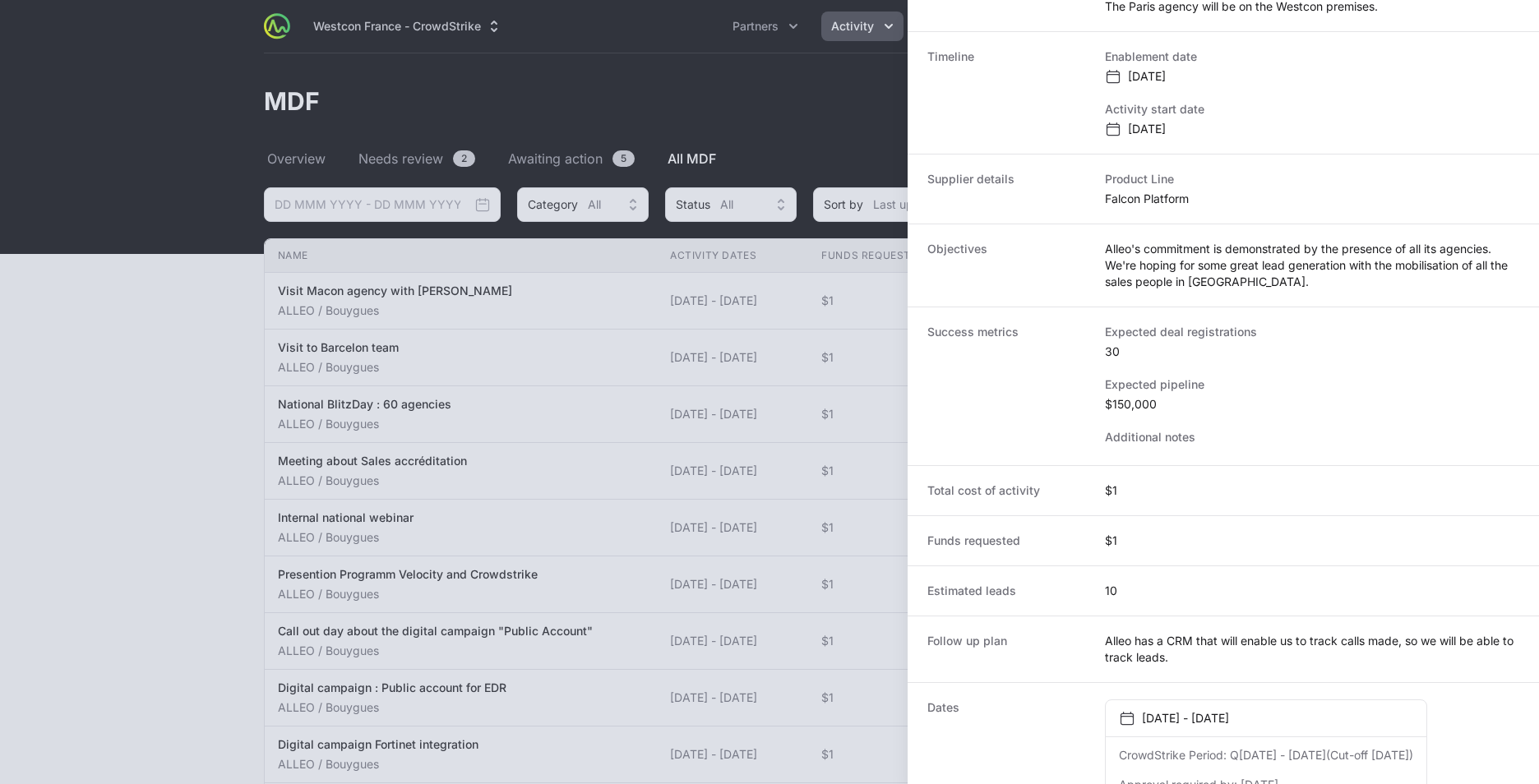
scroll to position [437, 0]
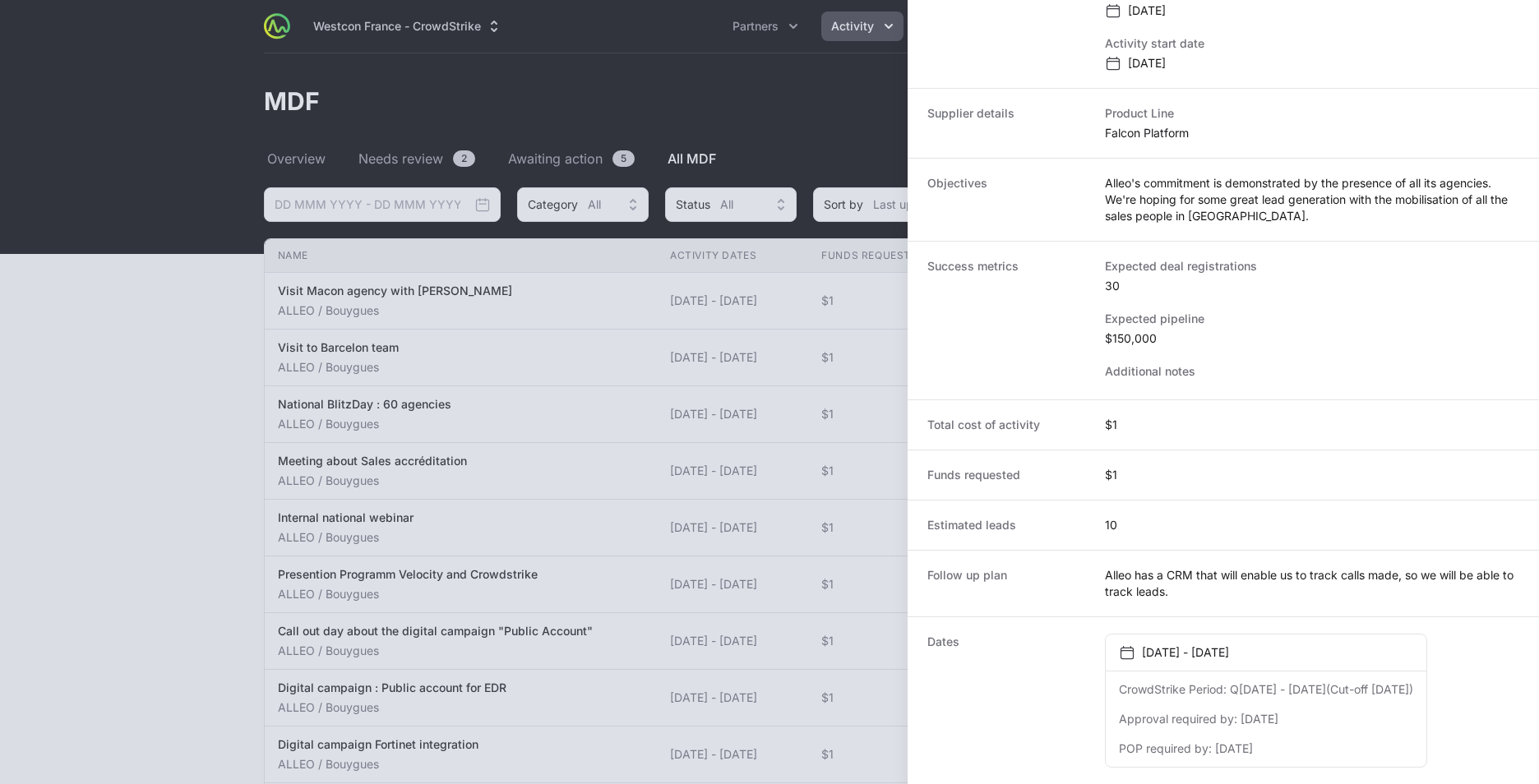
click at [1134, 429] on div "Total cost of activity $1" at bounding box center [1223, 425] width 631 height 50
click at [1134, 413] on div "Total cost of activity $1" at bounding box center [1223, 425] width 631 height 50
click at [1039, 677] on dt "Dates" at bounding box center [1006, 701] width 158 height 134
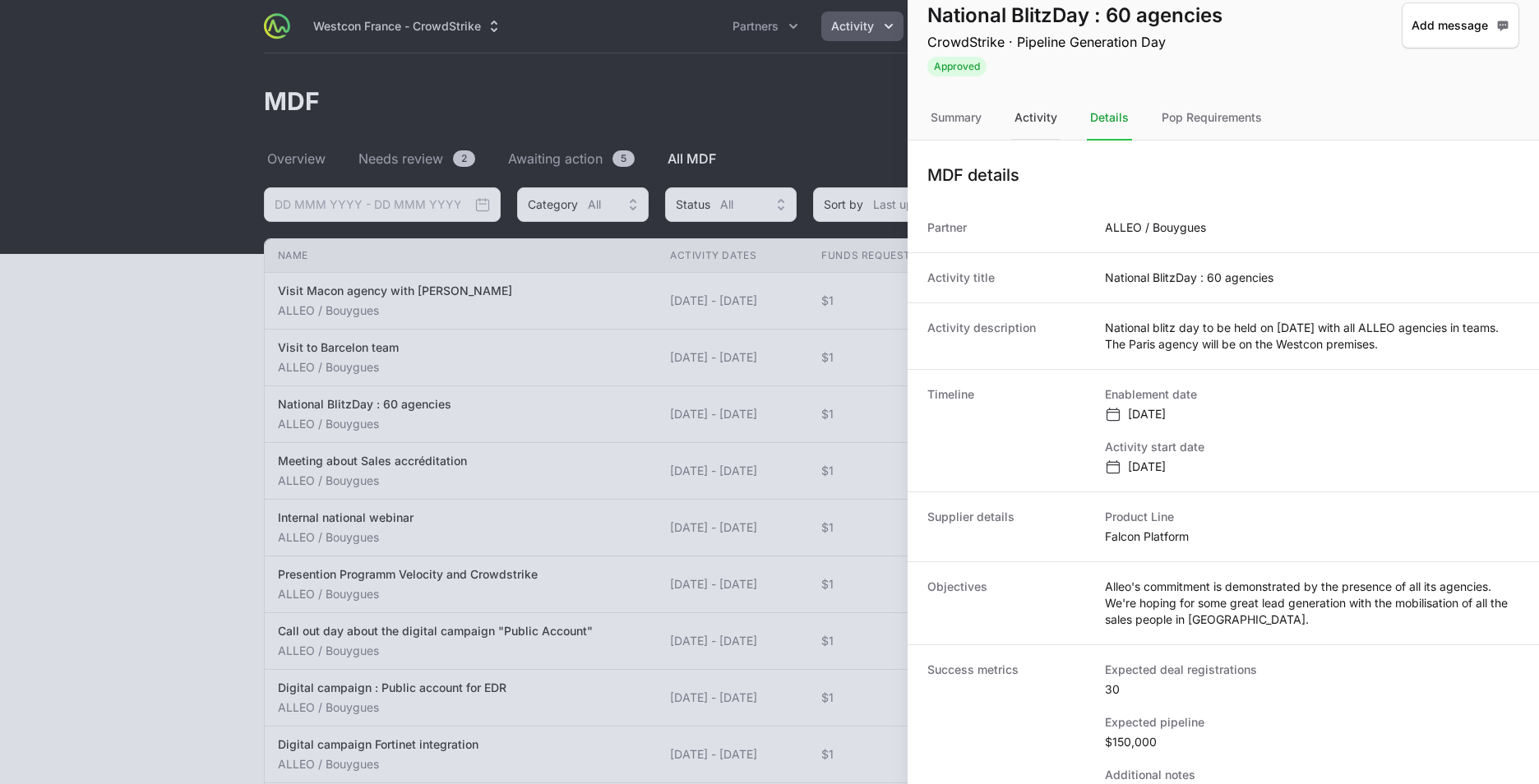
scroll to position [0, 0]
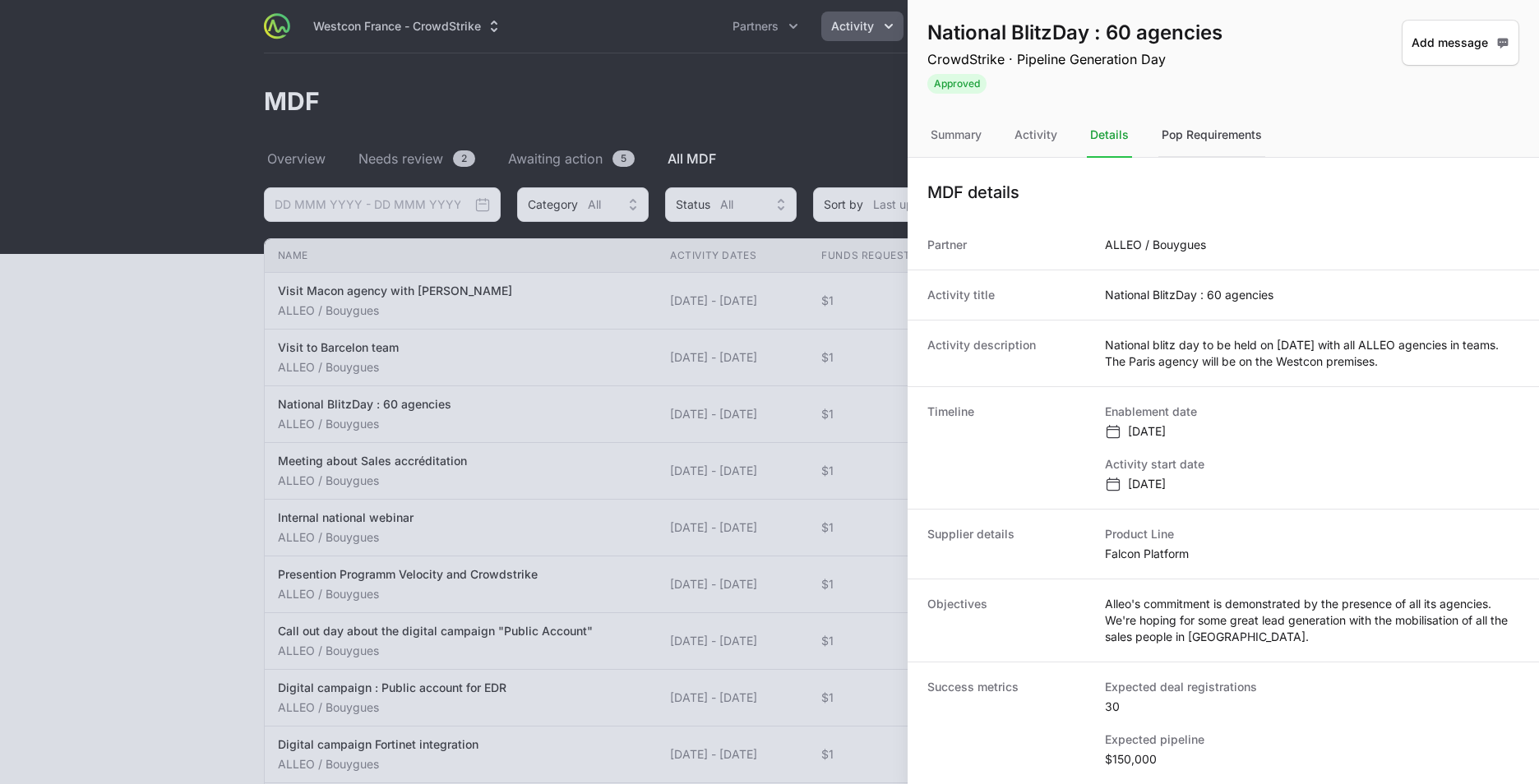
click at [1200, 142] on div "Pop Requirements" at bounding box center [1212, 135] width 107 height 44
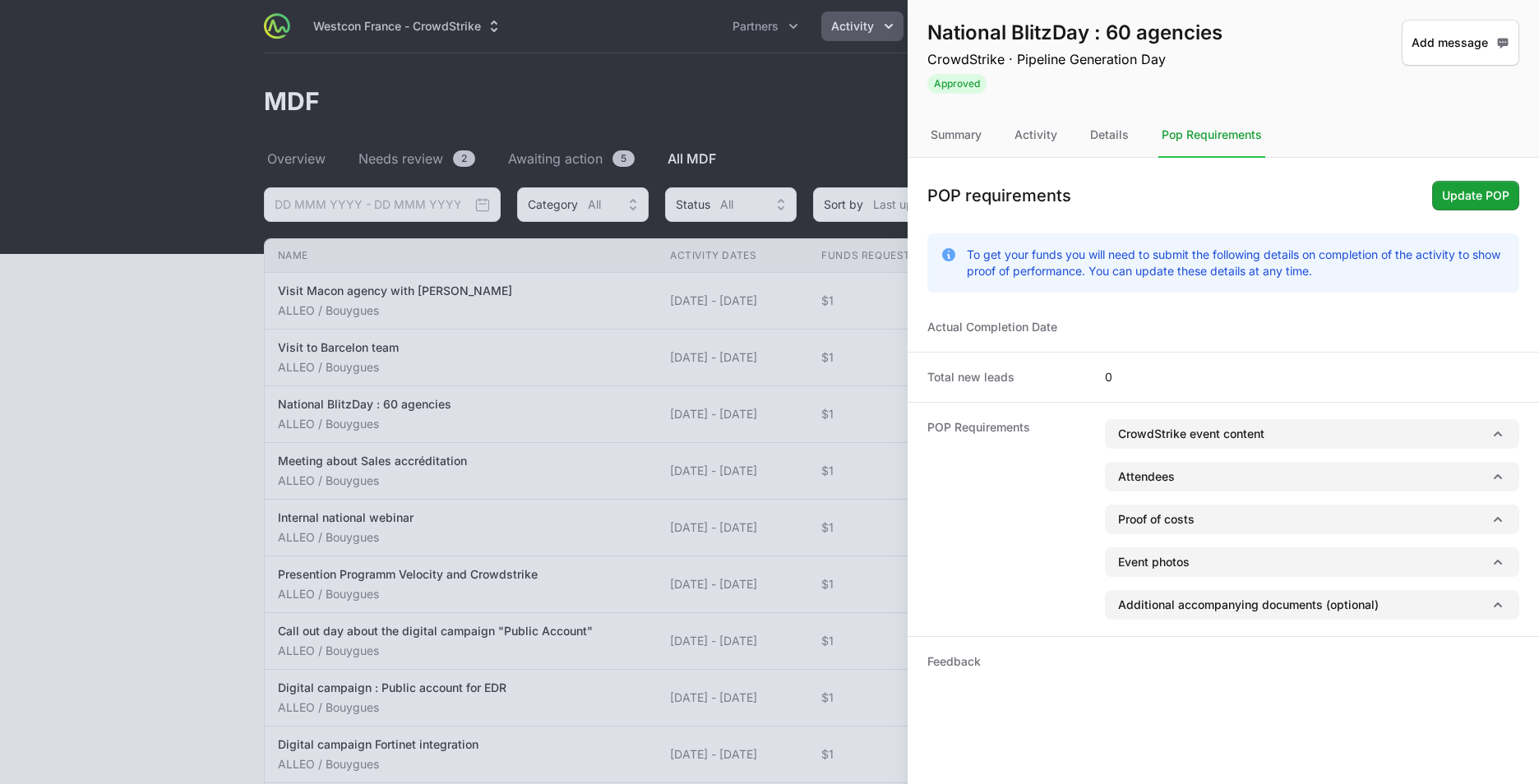
click at [1141, 364] on div "Total new leads 0" at bounding box center [1223, 377] width 631 height 50
click at [1203, 522] on button "Proof of costs" at bounding box center [1312, 519] width 415 height 29
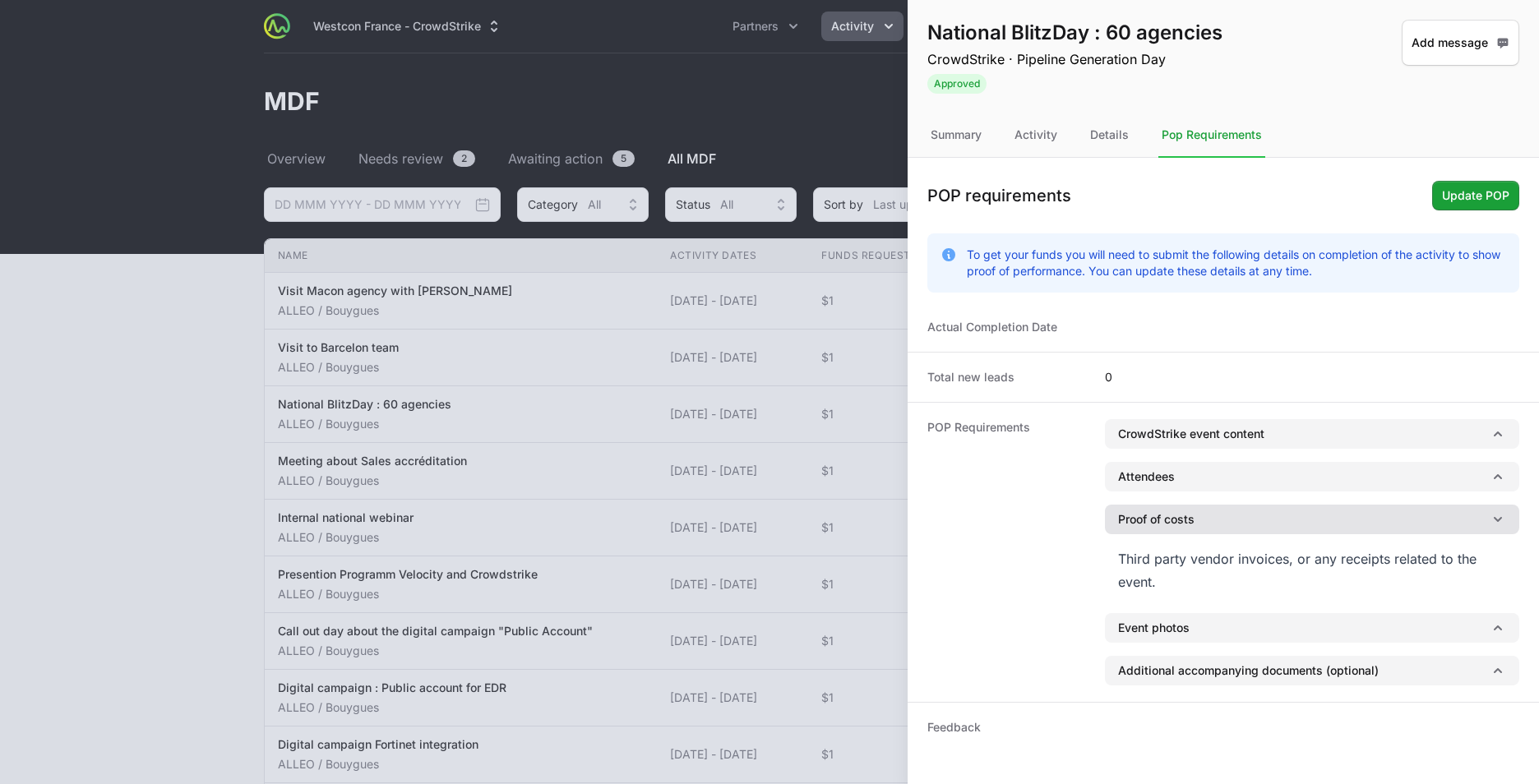
click at [1194, 524] on button "Proof of costs" at bounding box center [1312, 519] width 415 height 29
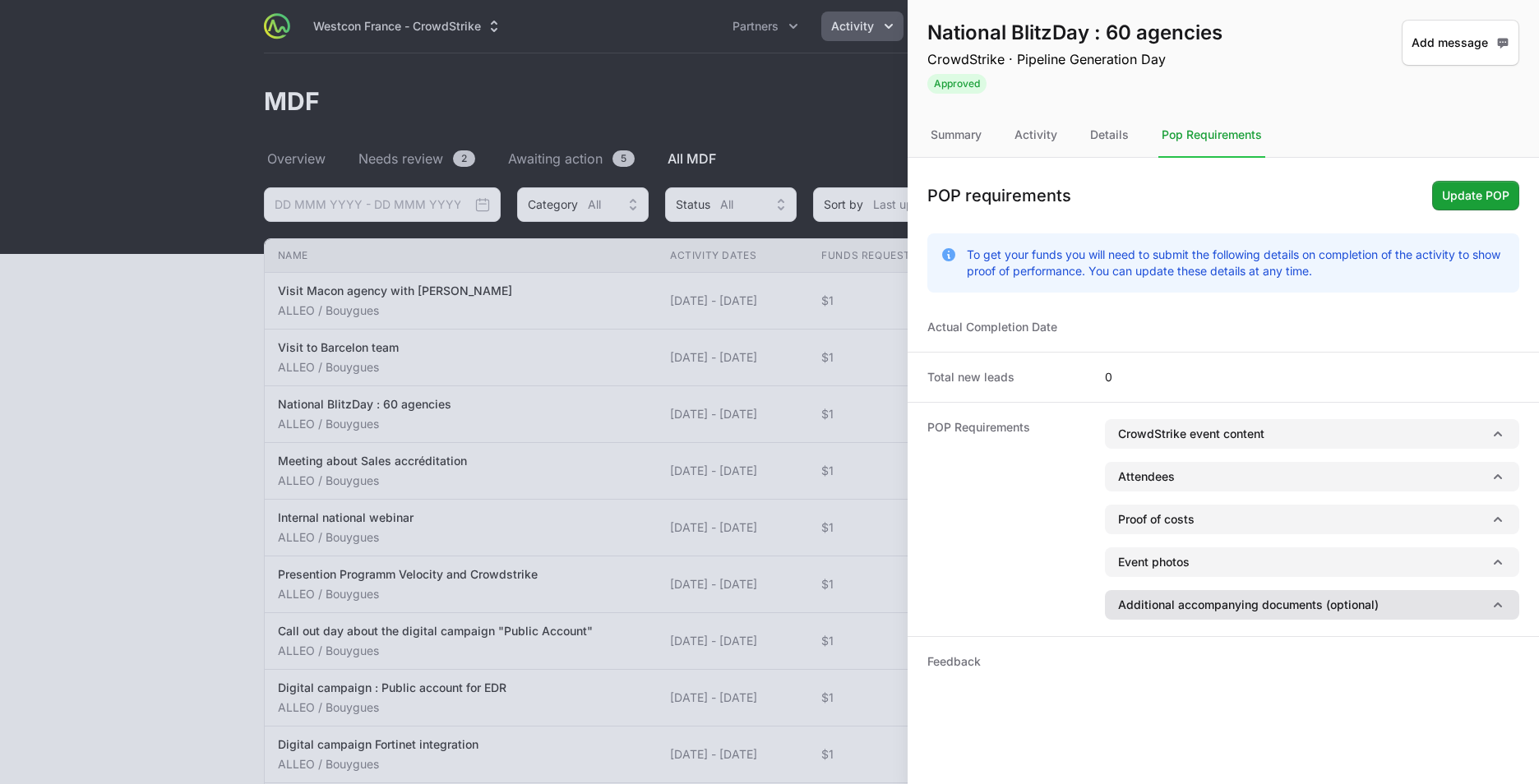
click at [1215, 609] on button "Additional accompanying documents (optional)" at bounding box center [1312, 605] width 415 height 29
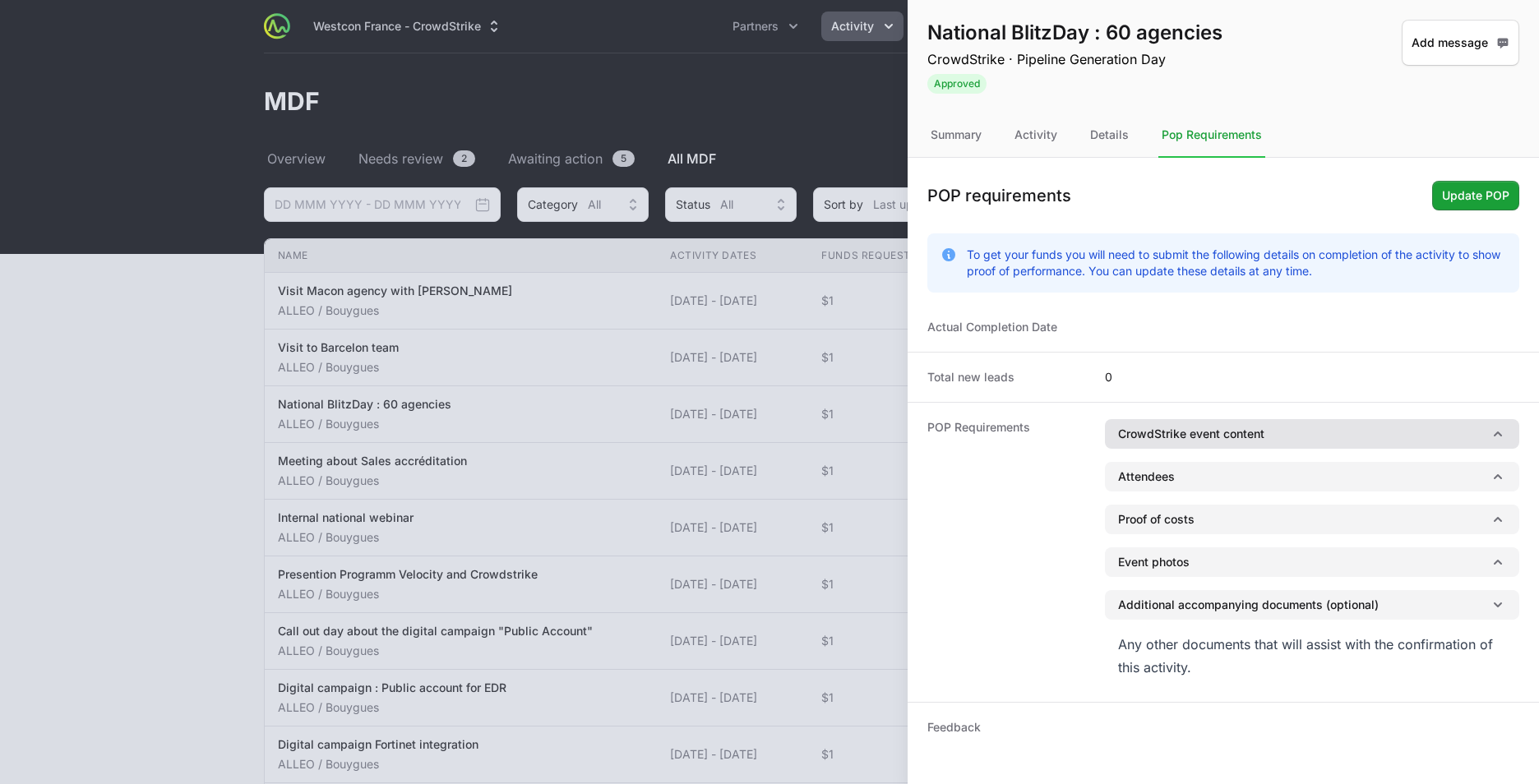
click at [1137, 443] on button "CrowdStrike event content" at bounding box center [1312, 434] width 415 height 29
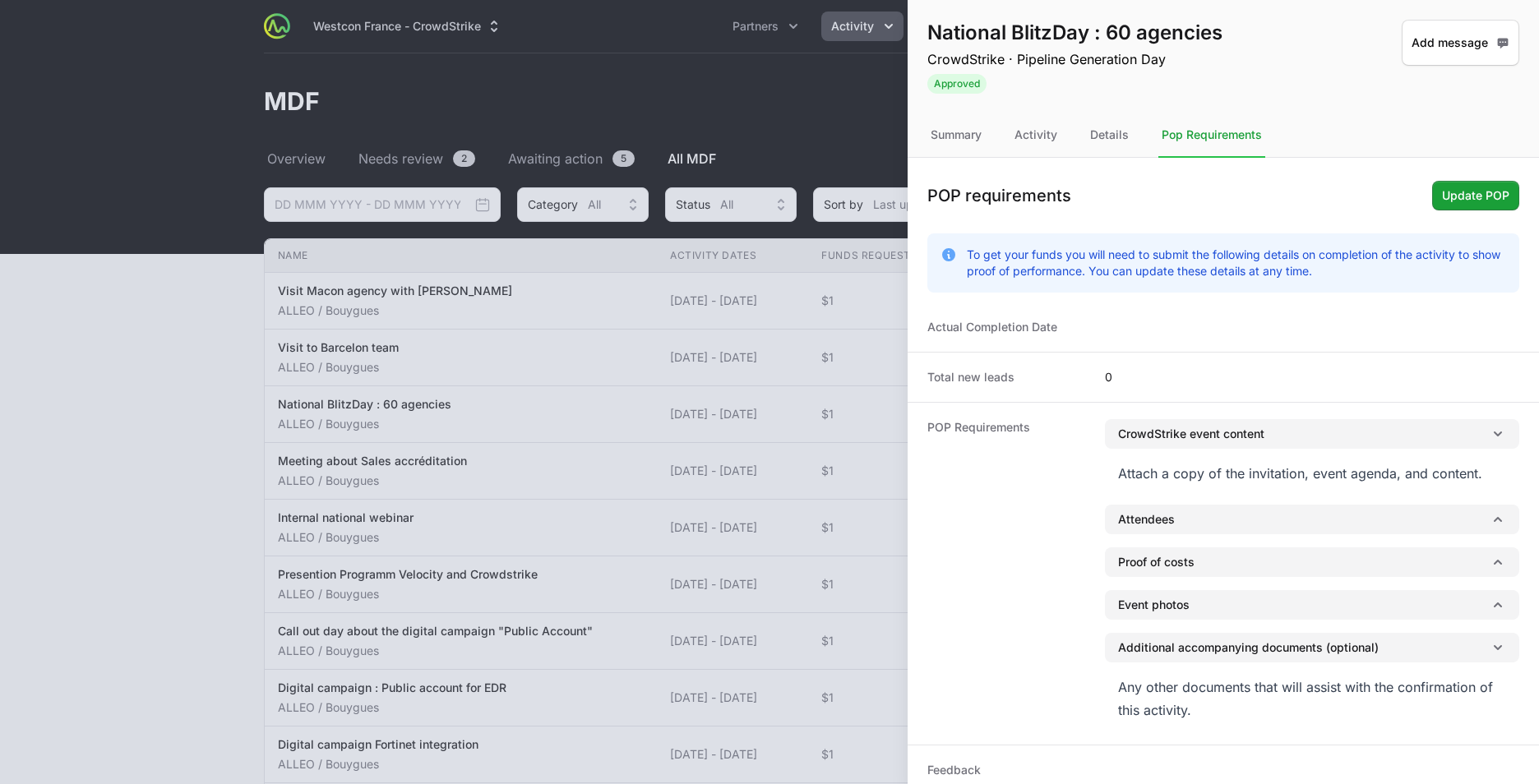
click at [1068, 527] on dt "POP Requirements" at bounding box center [1006, 574] width 158 height 309
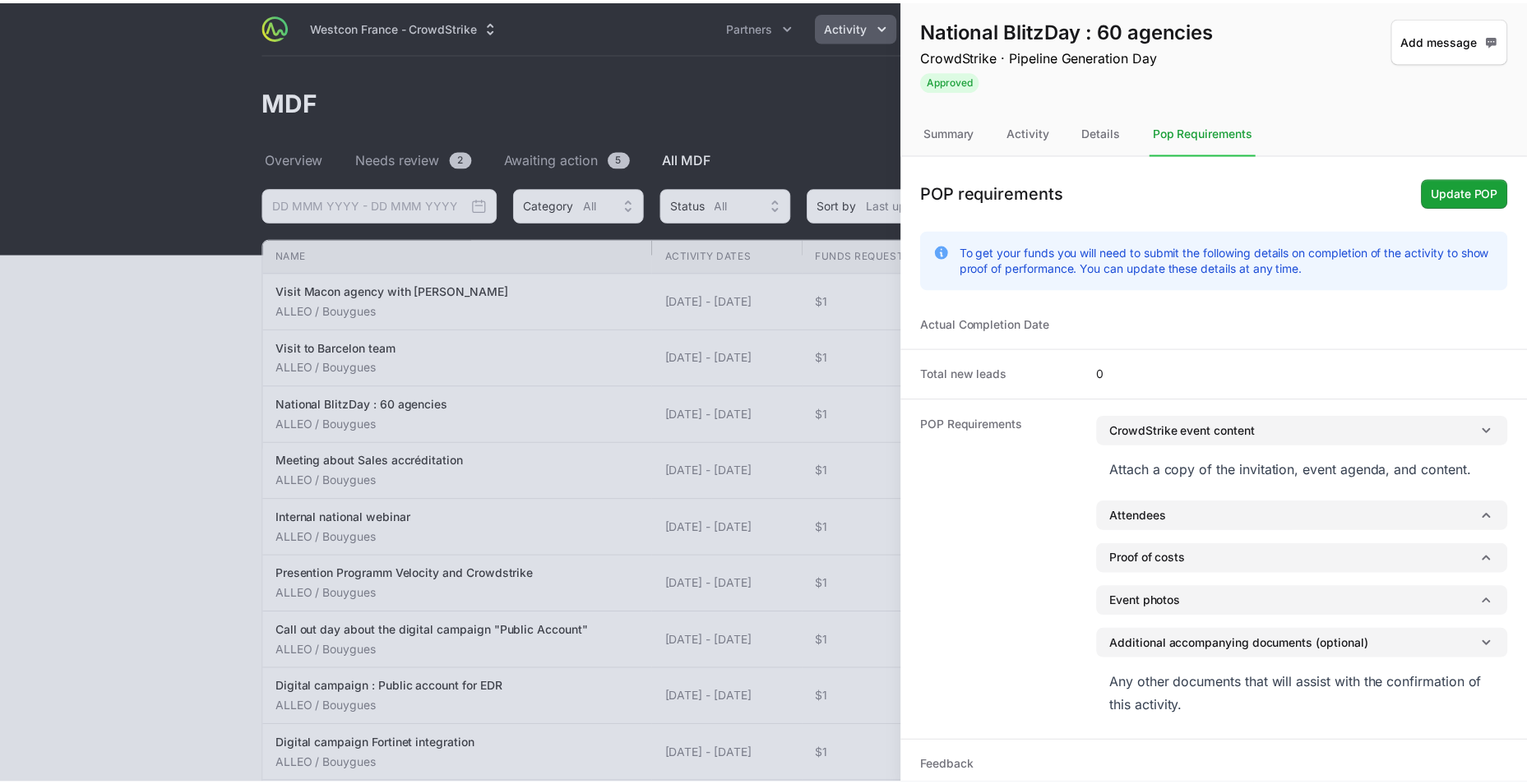
scroll to position [11, 0]
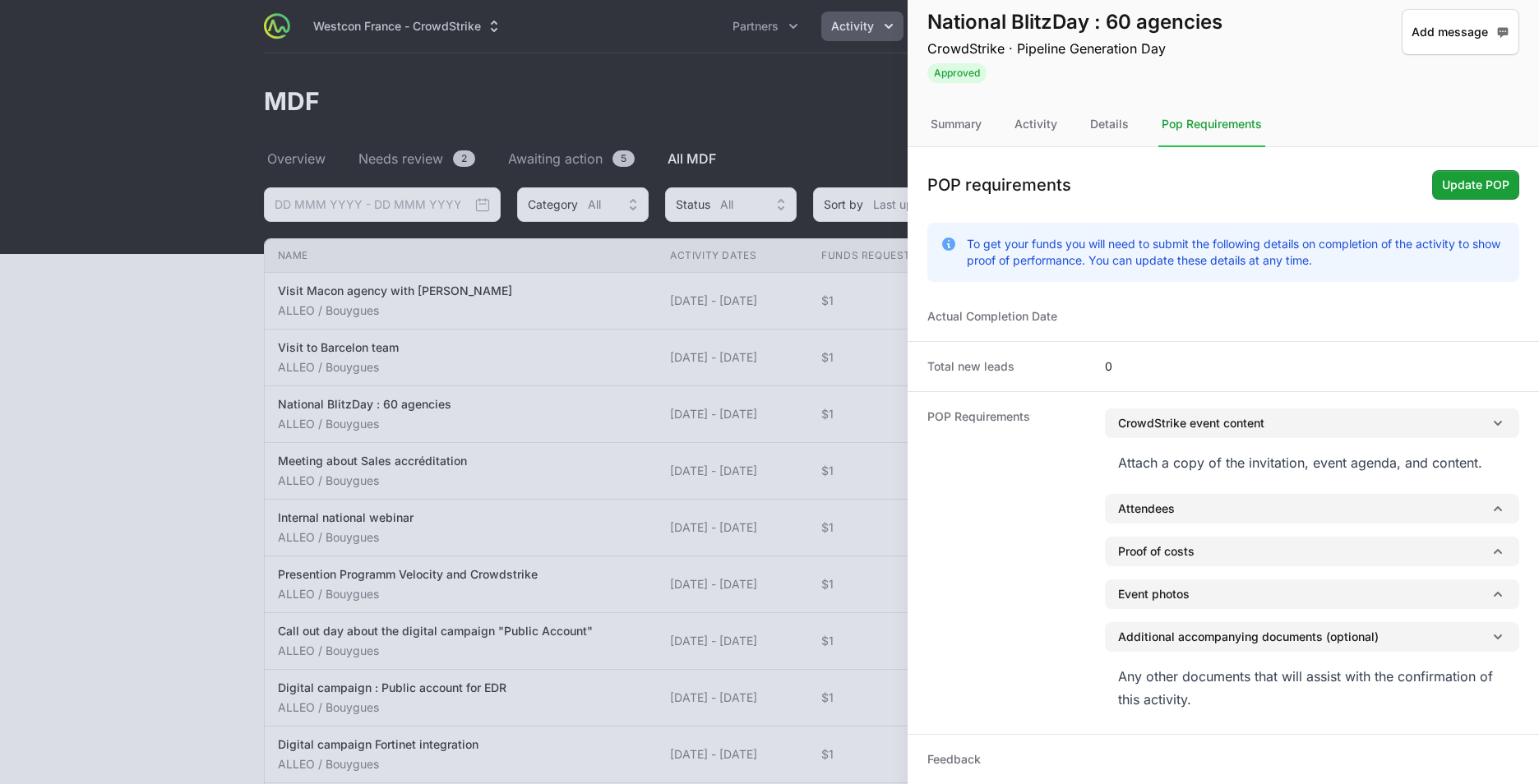
click at [828, 128] on div at bounding box center [769, 392] width 1539 height 784
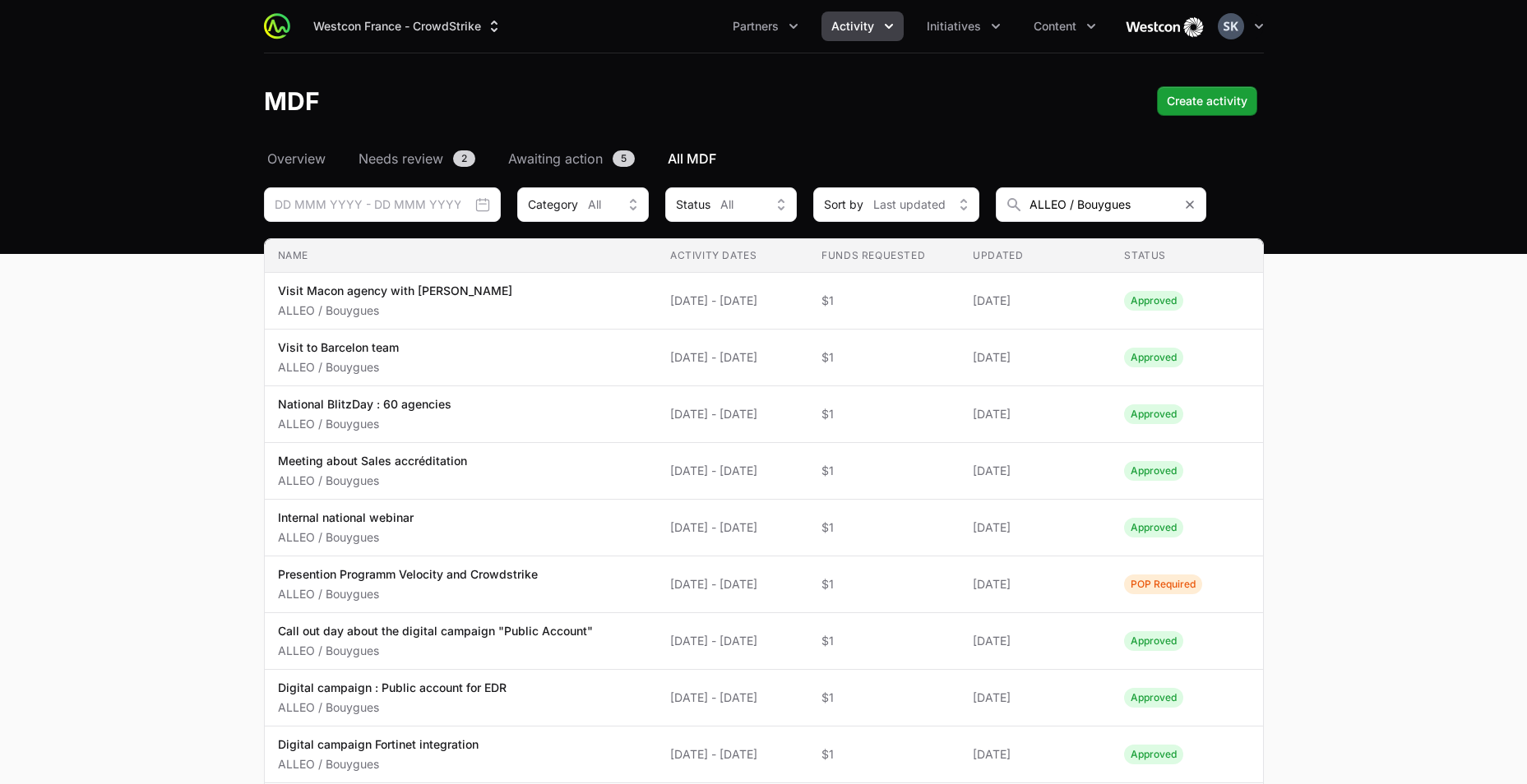
click at [894, 27] on icon "Activity menu" at bounding box center [889, 27] width 17 height 17
